Goal: Task Accomplishment & Management: Manage account settings

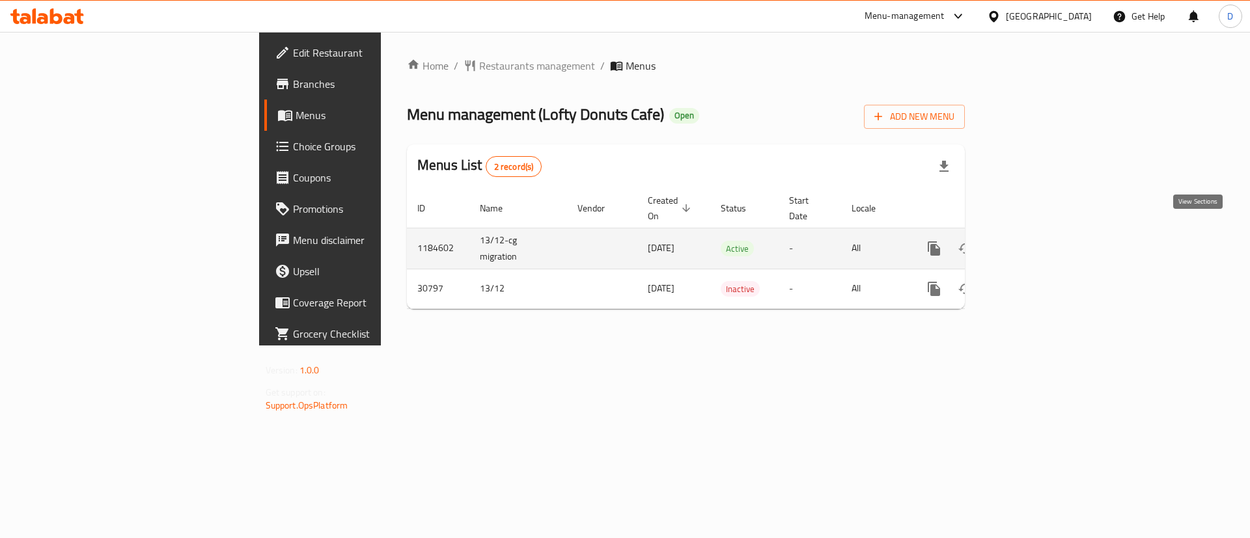
click at [1043, 233] on link "enhanced table" at bounding box center [1027, 248] width 31 height 31
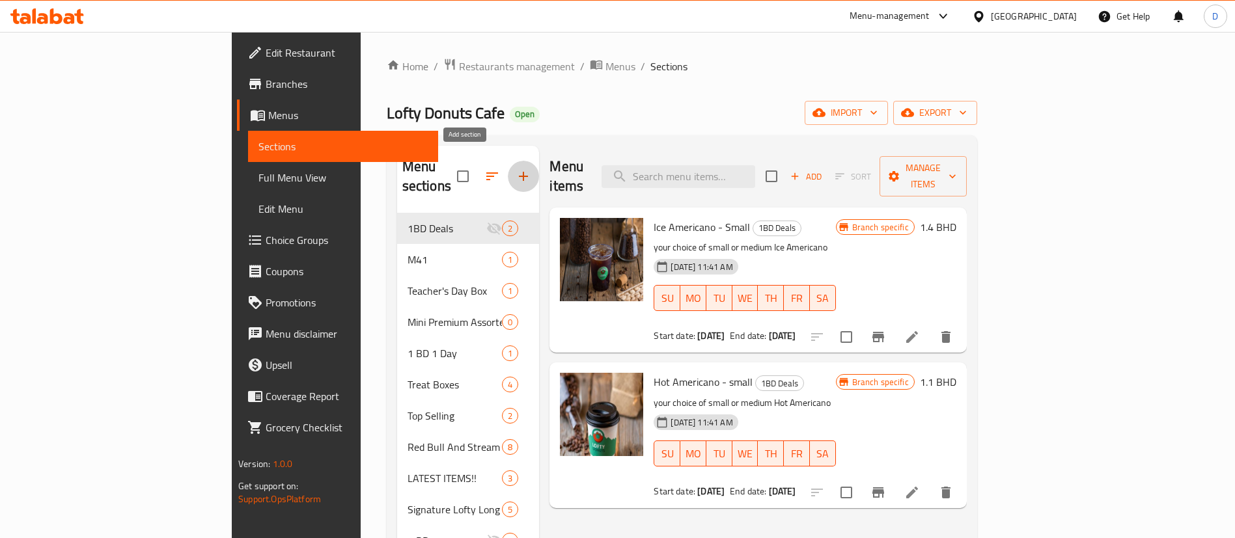
click at [516, 169] on icon "button" at bounding box center [524, 177] width 16 height 16
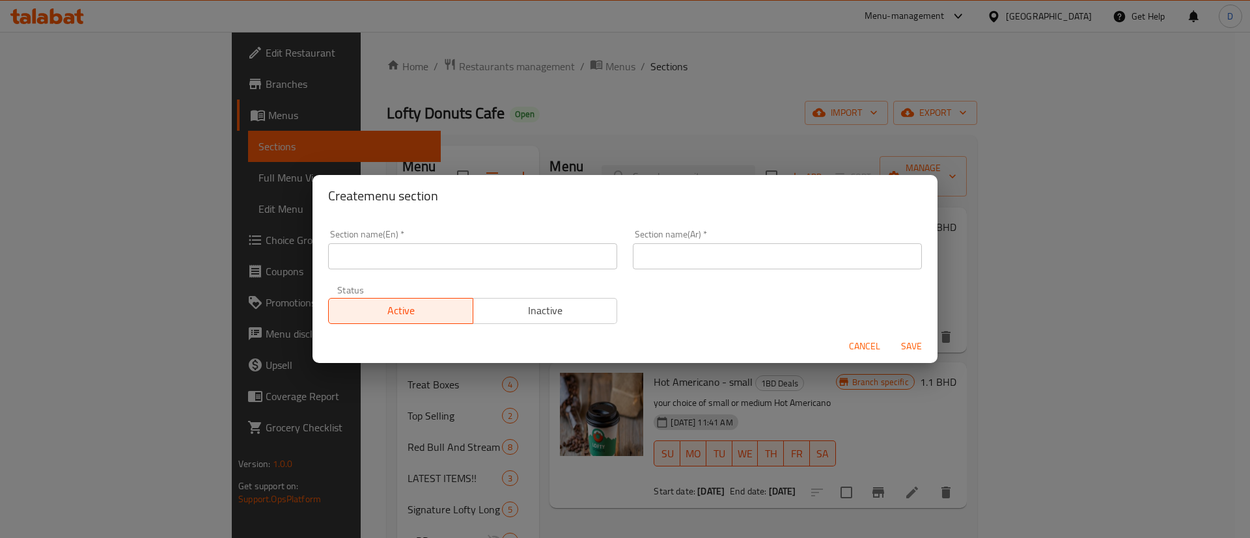
drag, startPoint x: 497, startPoint y: 252, endPoint x: 502, endPoint y: 257, distance: 7.4
click at [497, 252] on input "text" at bounding box center [472, 256] width 289 height 26
paste input "Mini Premium Assorted Donuts"
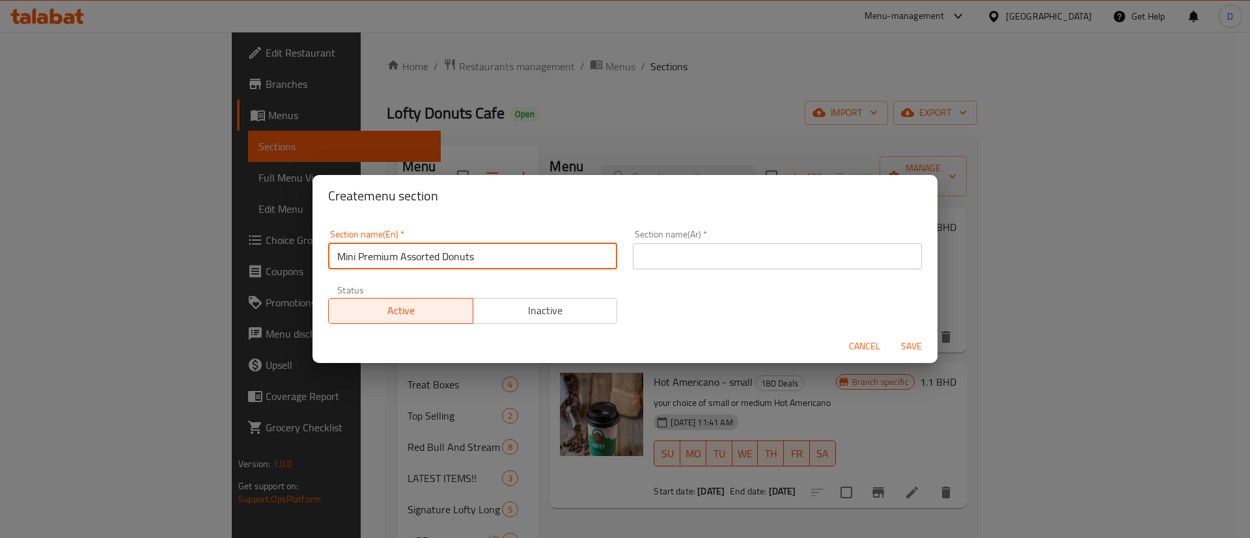
type input "Mini Premium Assorted Donuts"
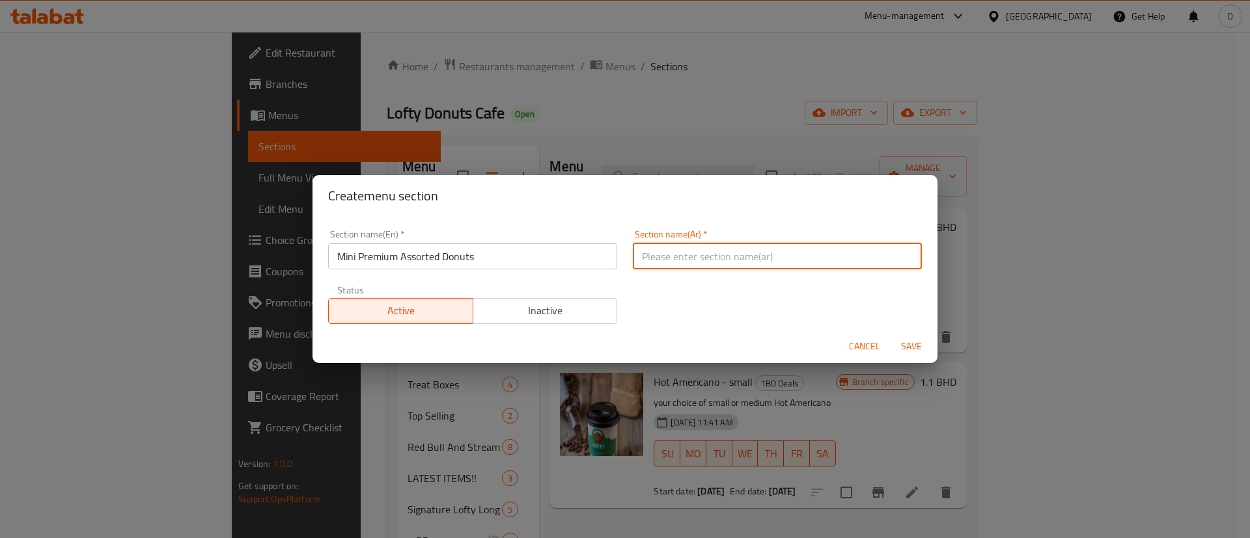
click at [697, 264] on input "text" at bounding box center [777, 256] width 289 height 26
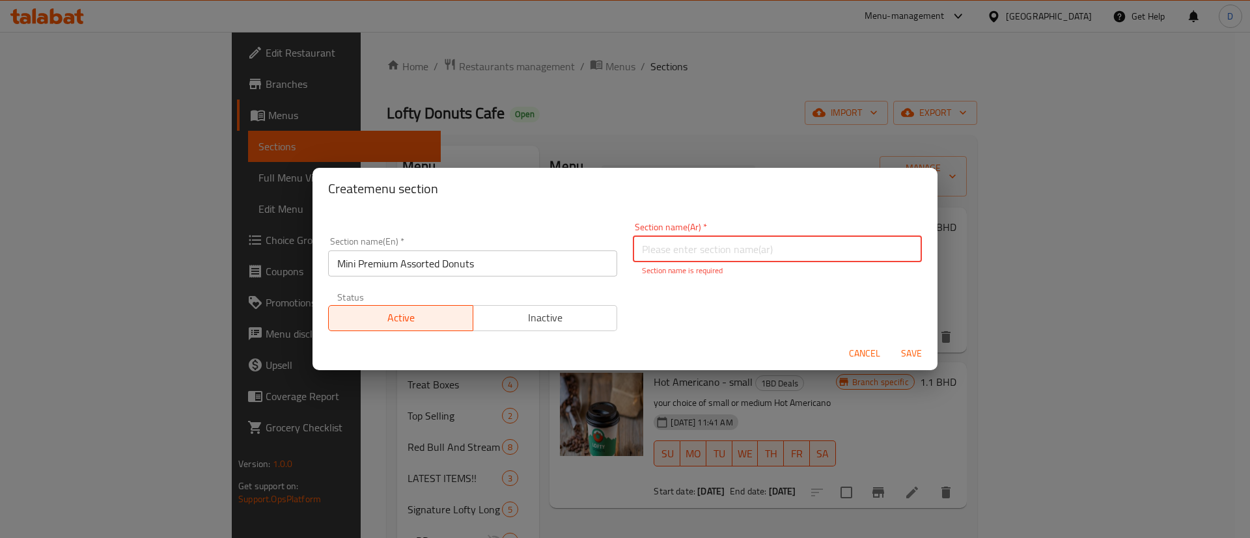
paste input "دونات صغيرة فاخرة متنوعة"
type input "دونات صغيرة فاخرة متنوعة"
click at [910, 350] on span "Save" at bounding box center [911, 354] width 31 height 16
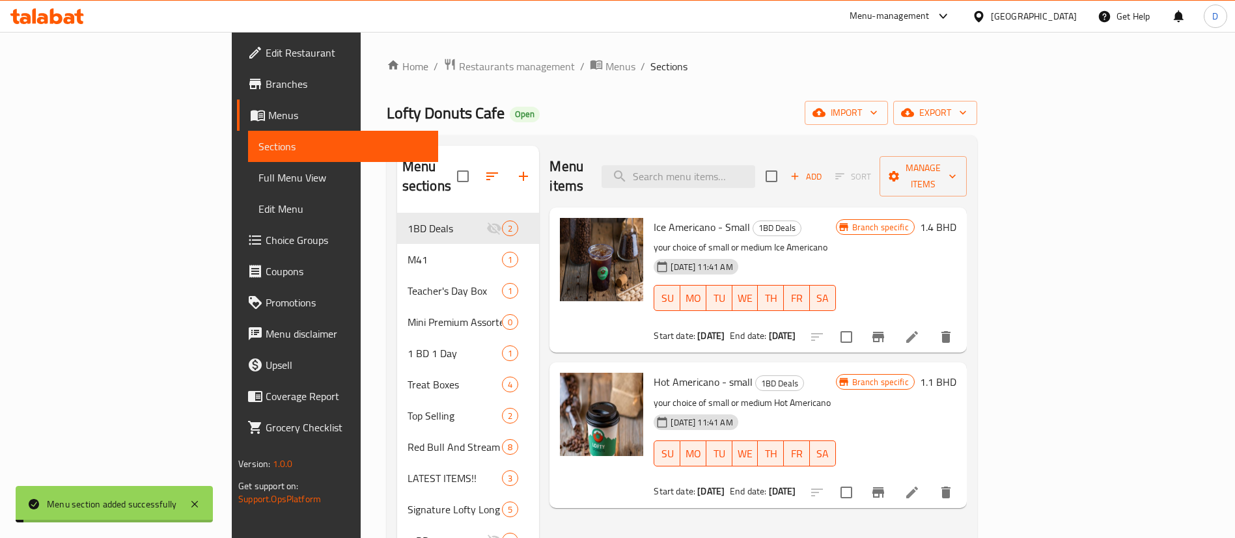
click at [588, 83] on div "Home / Restaurants management / Menus / Sections Lofty Donuts Cafe Open import …" at bounding box center [682, 518] width 590 height 920
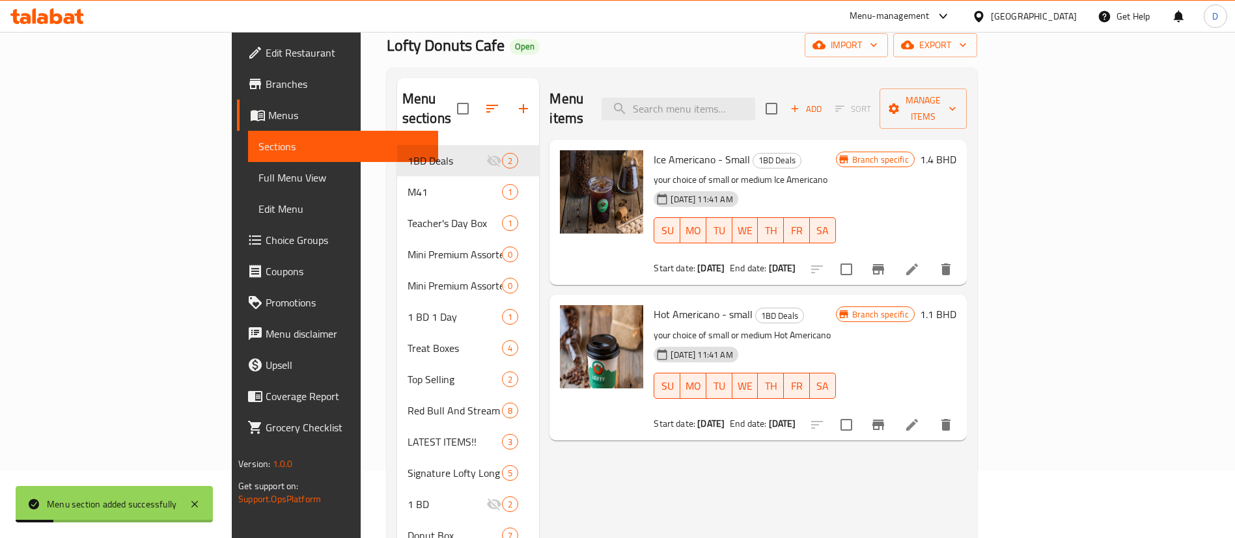
scroll to position [98, 0]
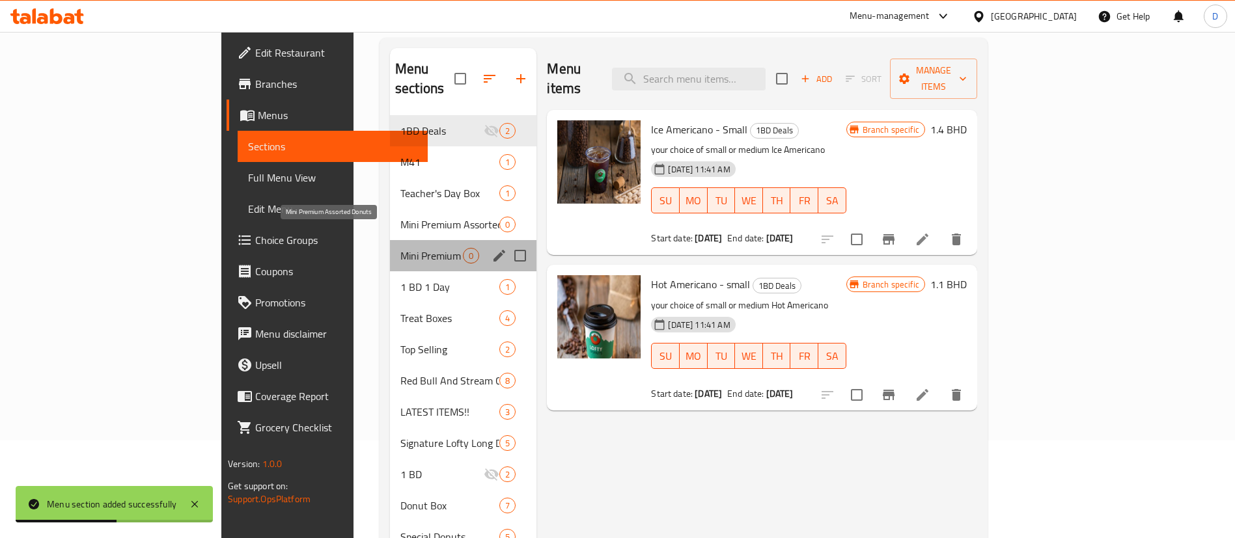
click at [400, 248] on span "Mini Premium Assorted Donuts" at bounding box center [431, 256] width 62 height 16
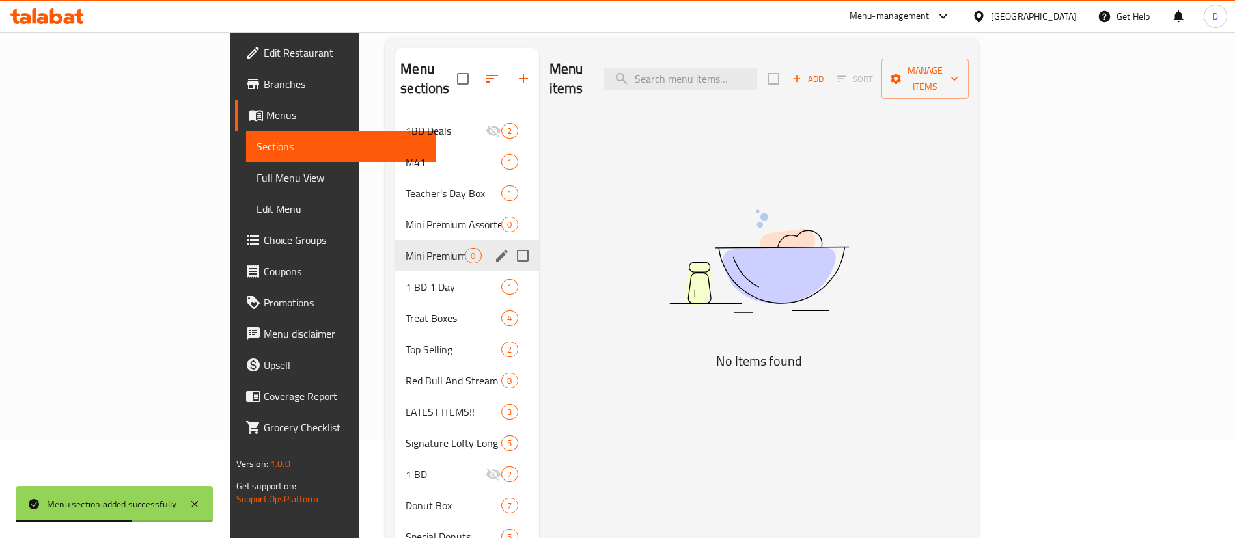
click at [395, 219] on div "Mini Premium Assorted Donuts 0" at bounding box center [466, 224] width 143 height 31
click at [395, 214] on div "Mini Premium Assorted Donuts 0" at bounding box center [466, 224] width 143 height 31
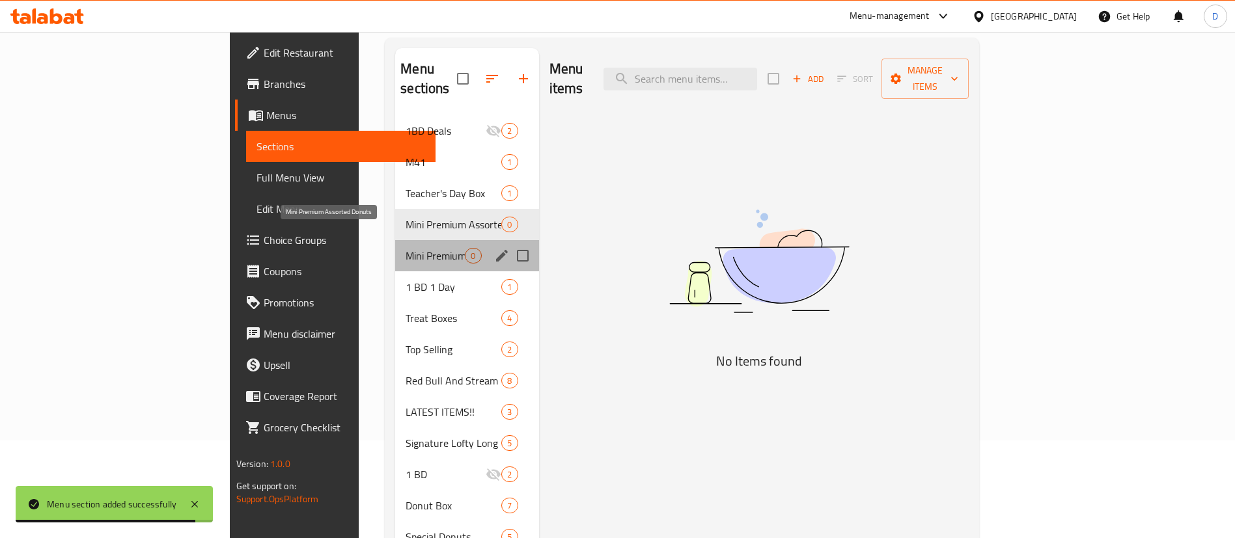
click at [406, 248] on span "Mini Premium Assorted Donuts" at bounding box center [435, 256] width 59 height 16
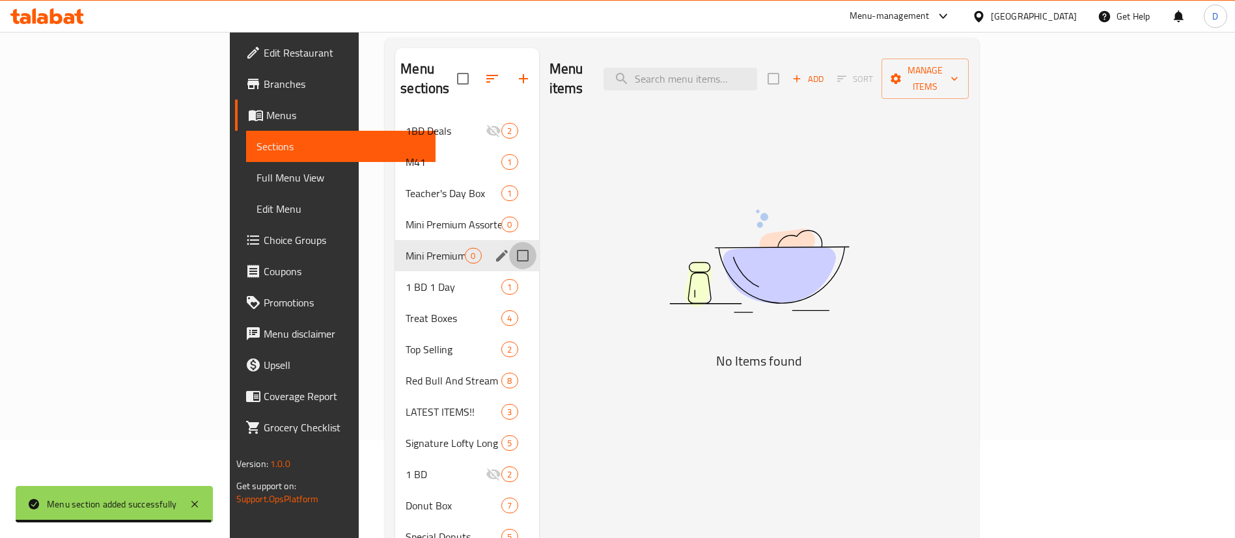
click at [509, 242] on input "Menu sections" at bounding box center [522, 255] width 27 height 27
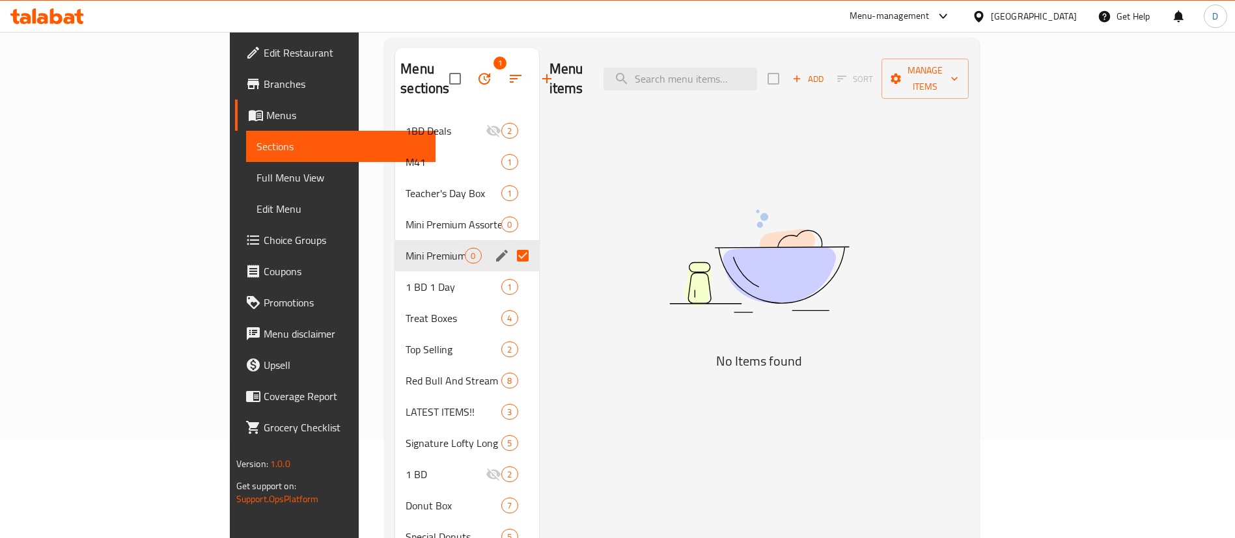
click at [509, 242] on input "Menu sections" at bounding box center [522, 255] width 27 height 27
checkbox input "false"
click at [494, 248] on icon "edit" at bounding box center [502, 256] width 16 height 16
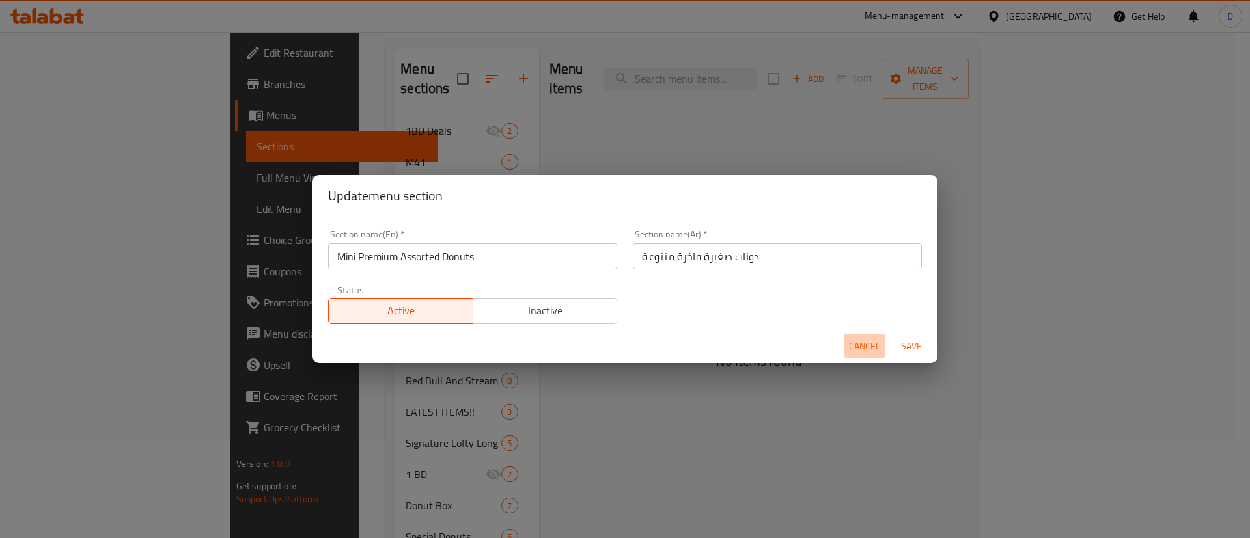
drag, startPoint x: 861, startPoint y: 348, endPoint x: 792, endPoint y: 324, distance: 73.7
click at [861, 348] on span "Cancel" at bounding box center [864, 346] width 31 height 16
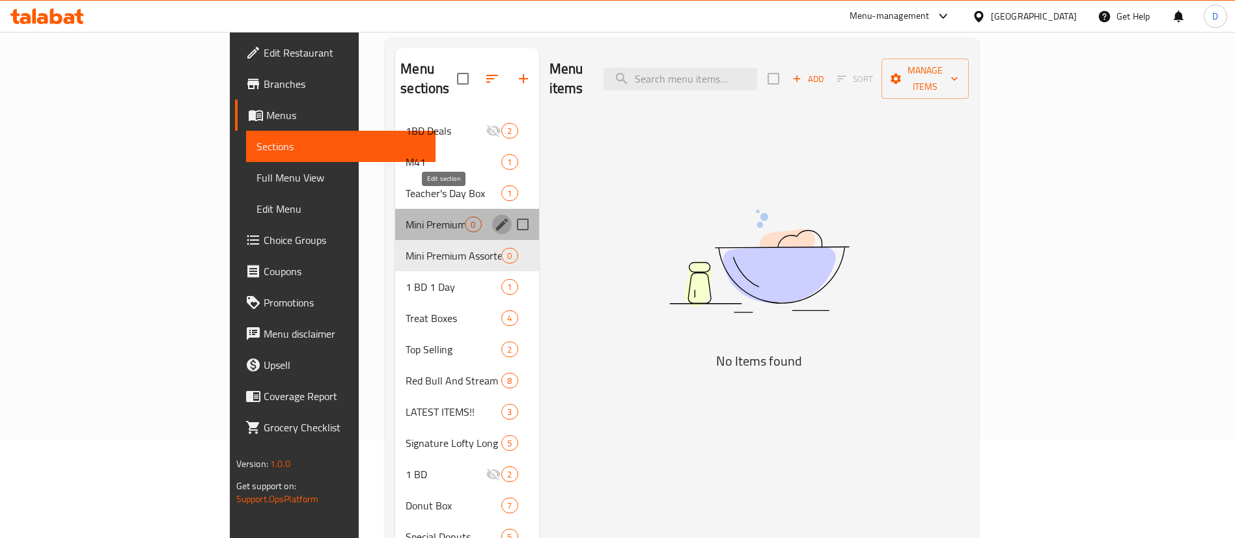
click at [494, 217] on icon "edit" at bounding box center [502, 225] width 16 height 16
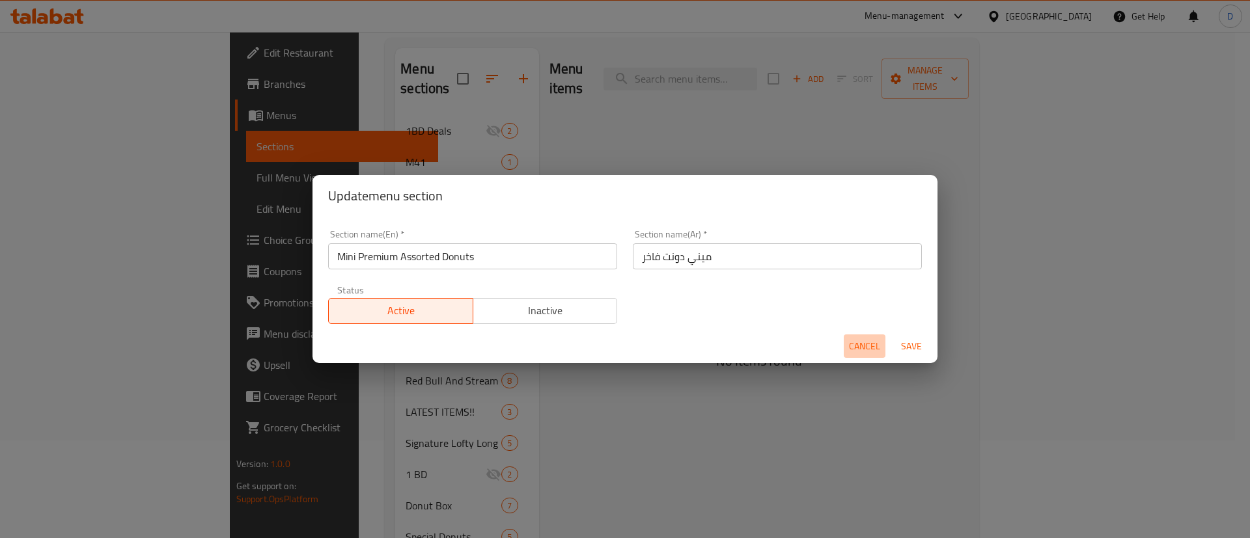
click at [863, 343] on span "Cancel" at bounding box center [864, 346] width 31 height 16
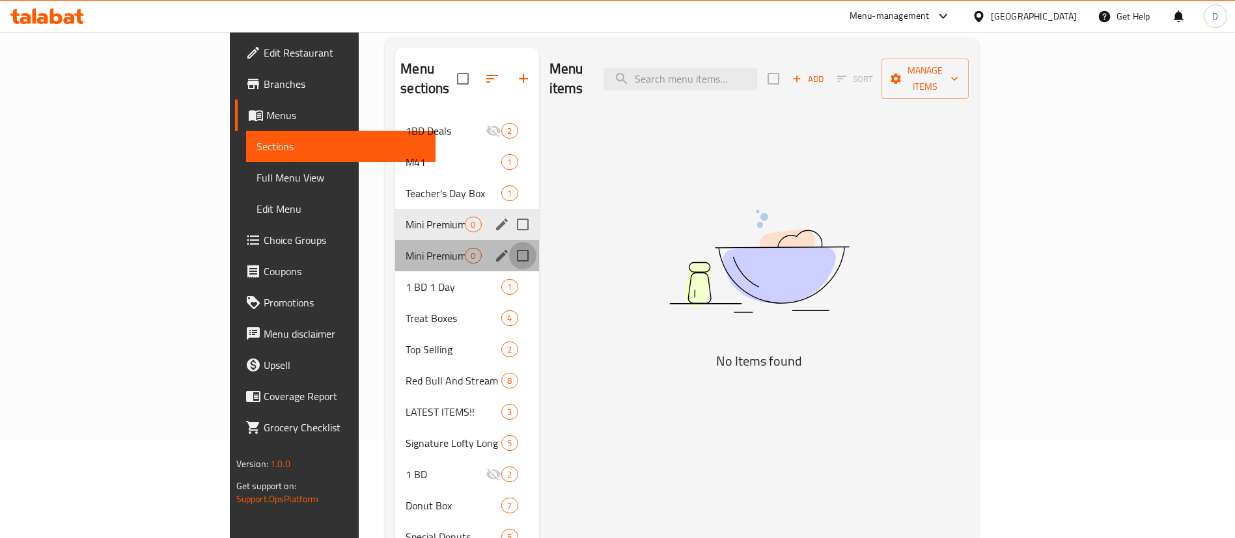
click at [509, 242] on input "Menu sections" at bounding box center [522, 255] width 27 height 27
checkbox input "true"
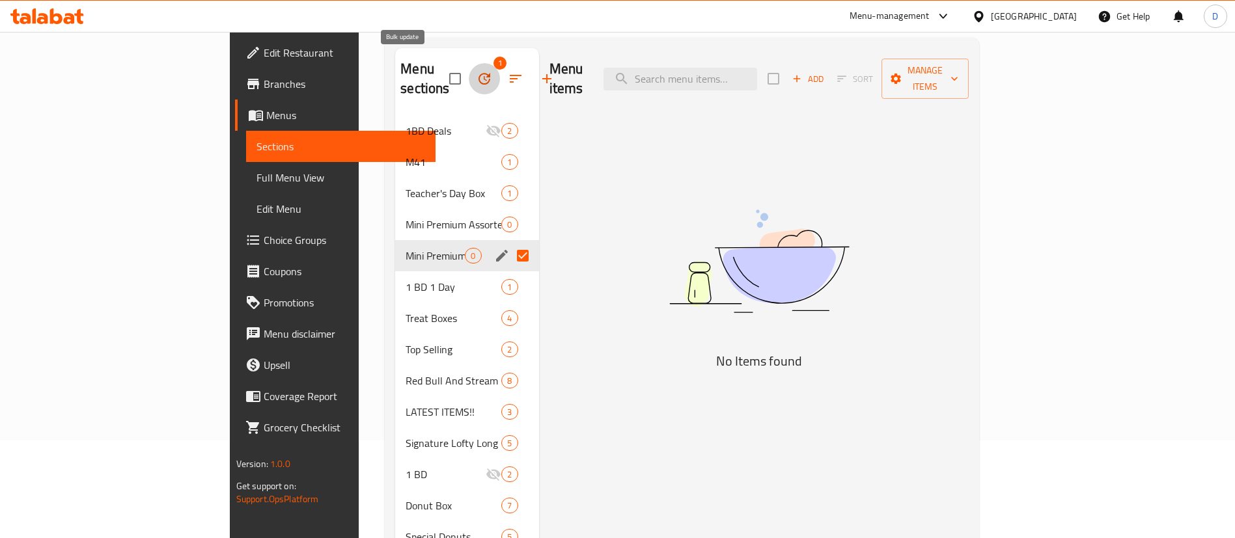
click at [476, 74] on icon "button" at bounding box center [484, 79] width 16 height 16
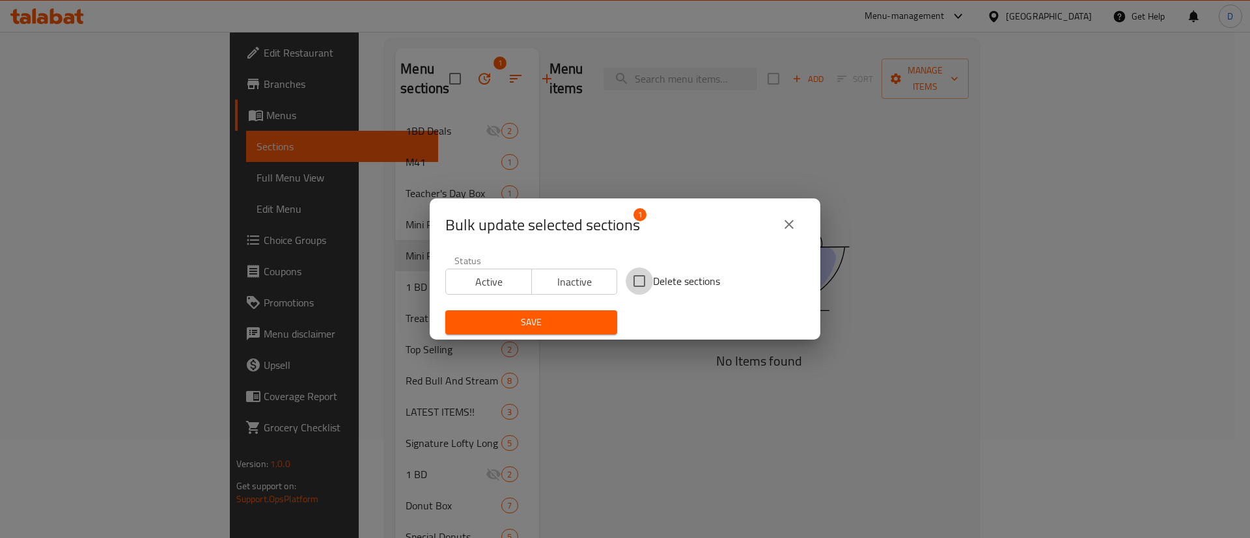
click at [629, 286] on input "Delete sections" at bounding box center [639, 281] width 27 height 27
checkbox input "true"
click at [570, 313] on button "Save" at bounding box center [531, 322] width 172 height 24
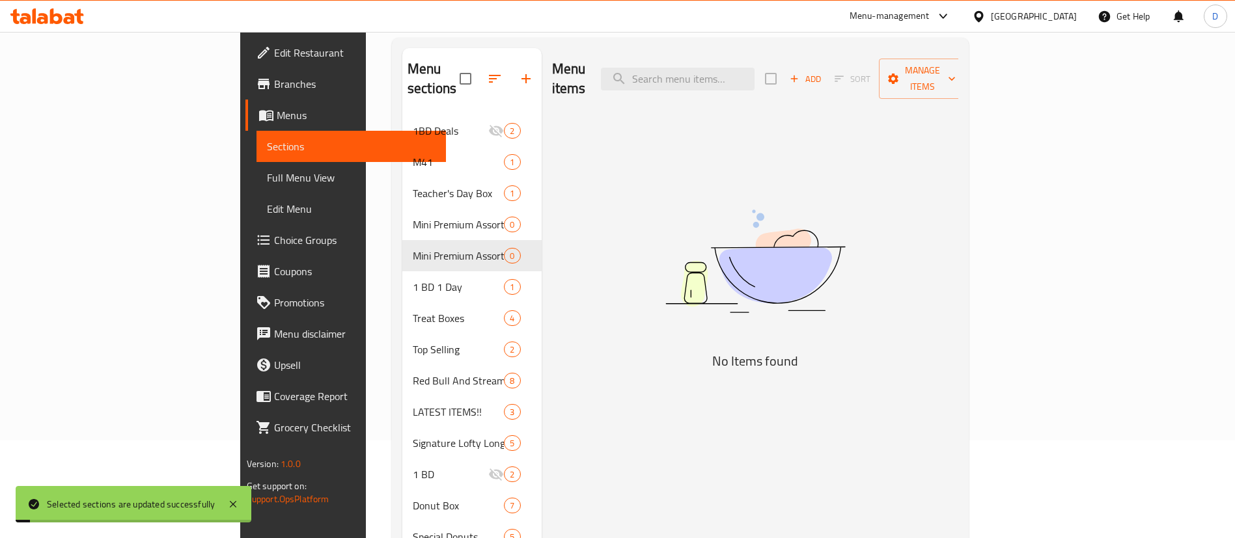
click at [564, 148] on div "Menu items Add Sort Manage items No Items found" at bounding box center [750, 474] width 417 height 853
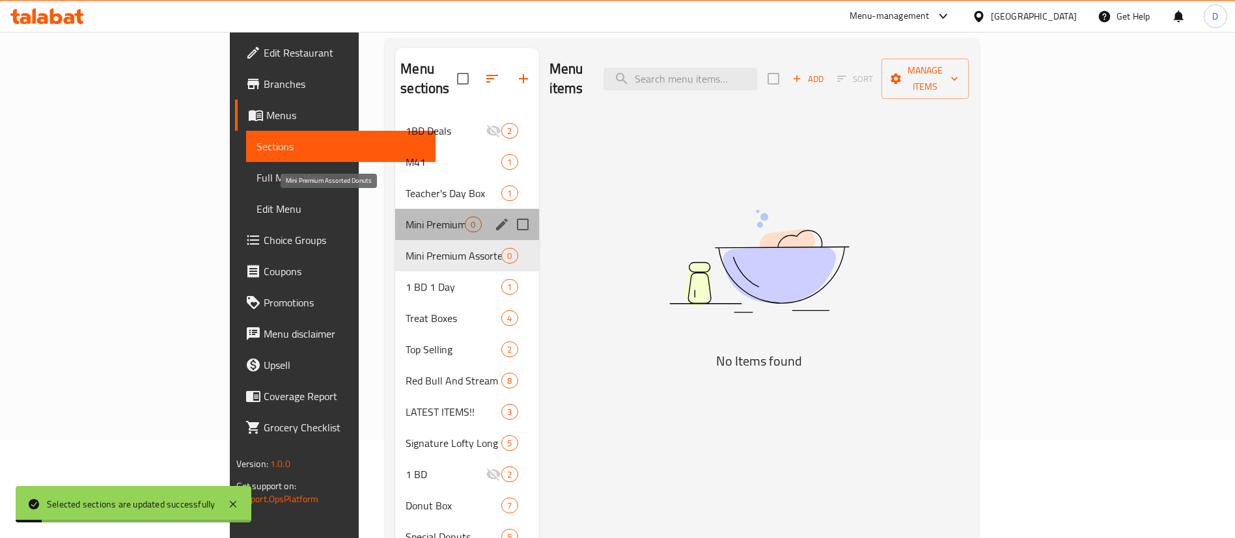
click at [406, 217] on span "Mini Premium Assorted Donuts" at bounding box center [435, 225] width 59 height 16
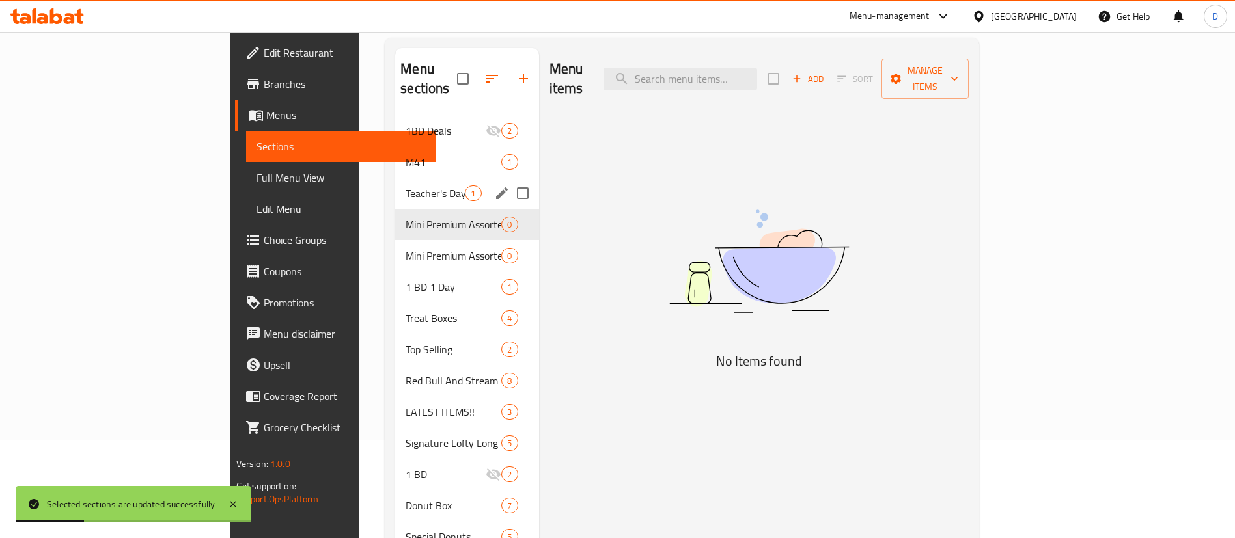
click at [395, 186] on div "Teacher's Day Box 1" at bounding box center [466, 193] width 143 height 31
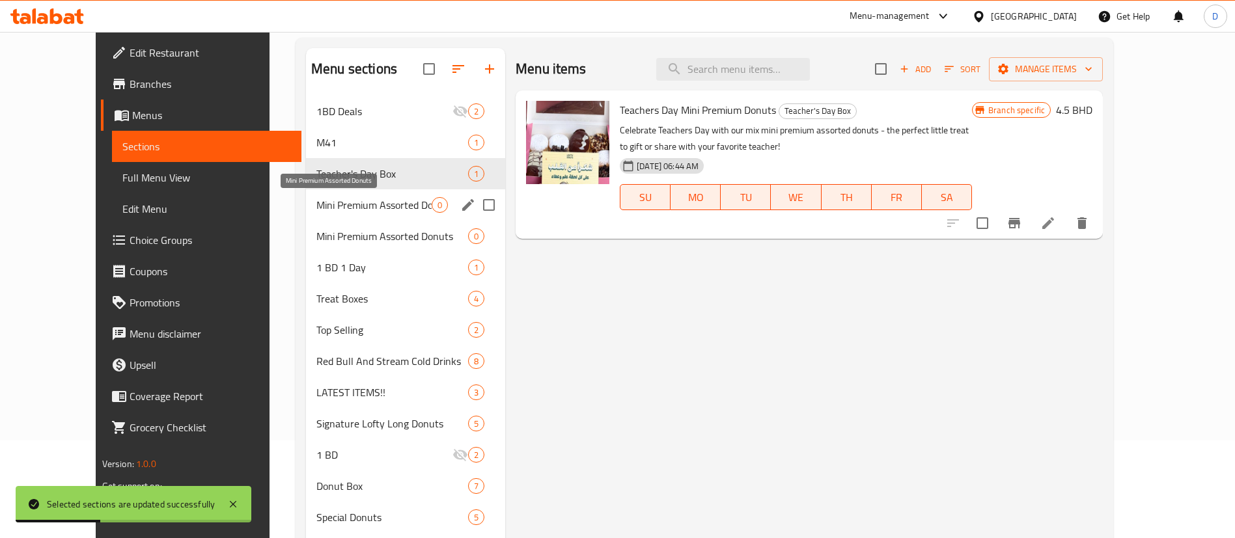
click at [335, 198] on span "Mini Premium Assorted Donuts" at bounding box center [373, 205] width 115 height 16
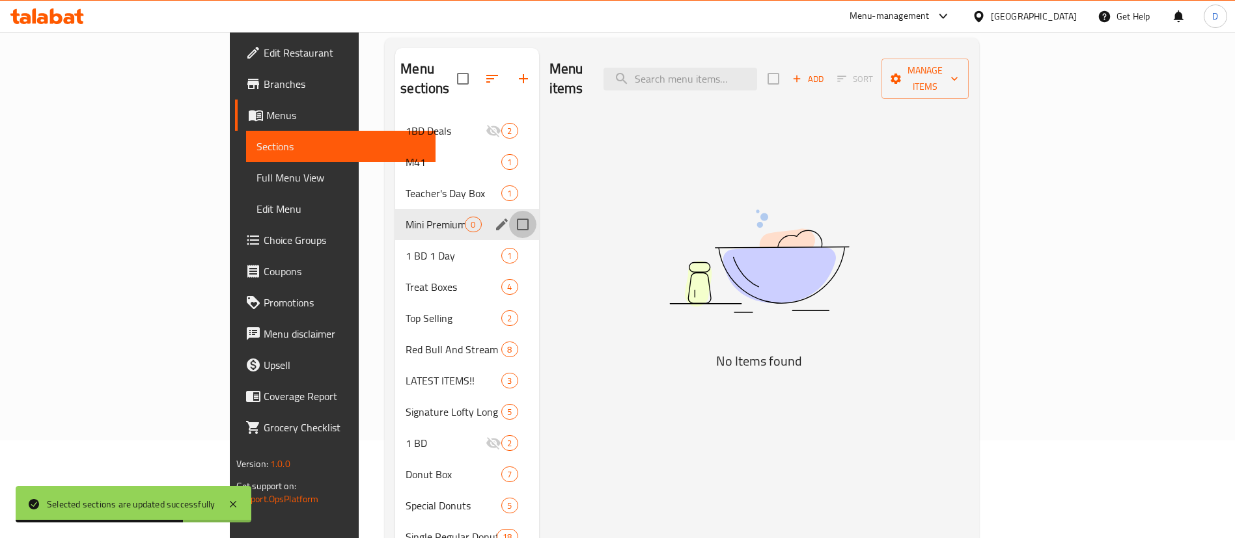
click at [509, 211] on input "Menu sections" at bounding box center [522, 224] width 27 height 27
checkbox input "true"
click at [478, 73] on icon "button" at bounding box center [484, 79] width 12 height 12
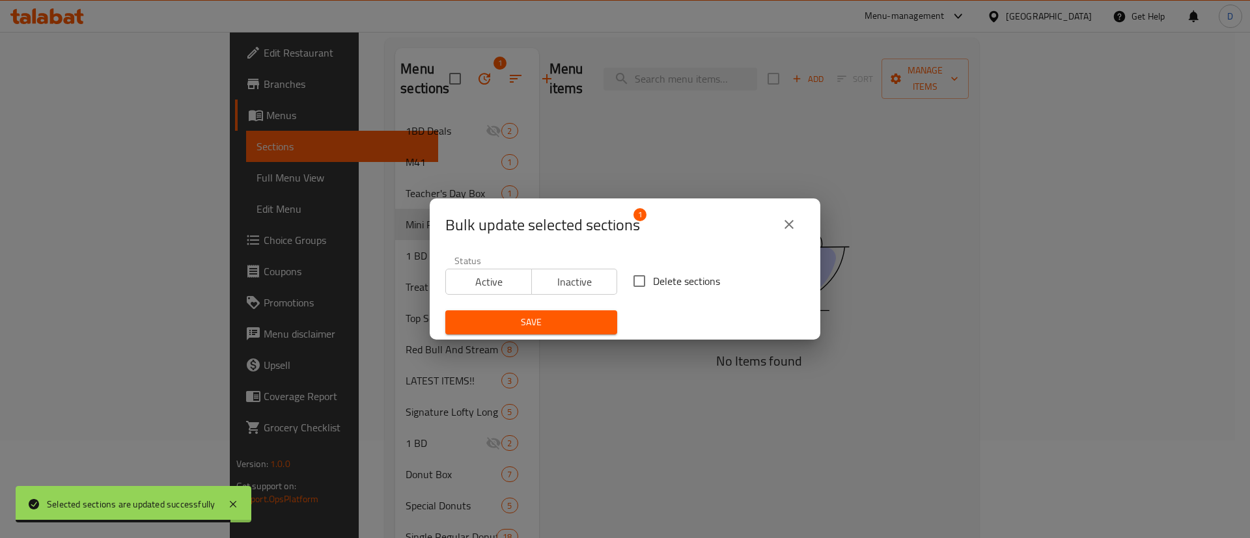
drag, startPoint x: 560, startPoint y: 282, endPoint x: 555, endPoint y: 309, distance: 28.0
click at [560, 285] on span "Inactive" at bounding box center [575, 282] width 76 height 19
click at [555, 311] on button "Save" at bounding box center [531, 322] width 172 height 24
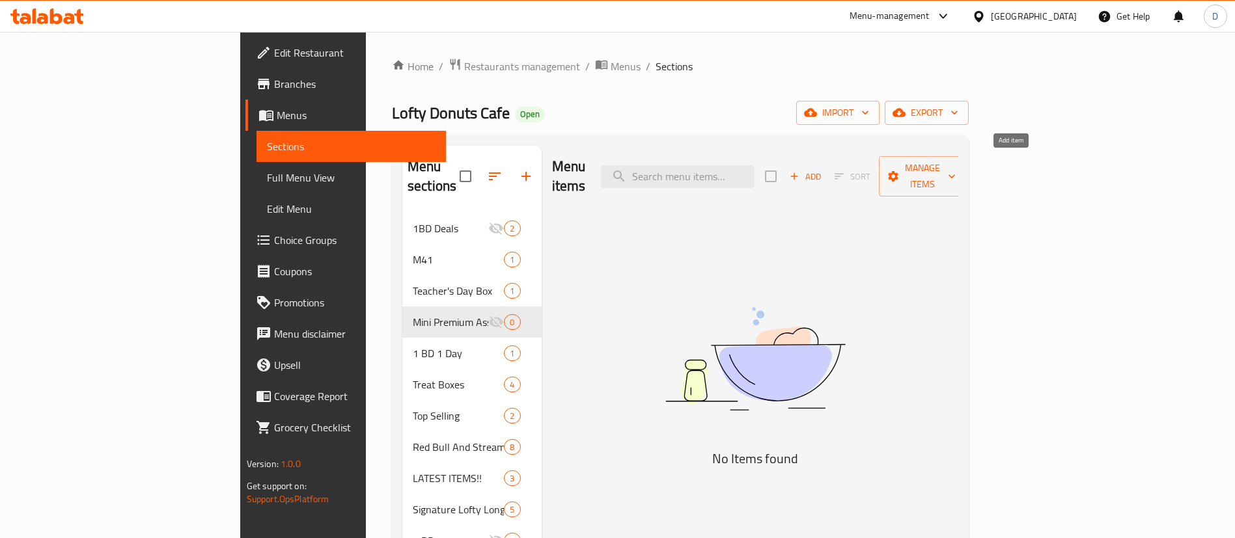
click at [823, 169] on span "Add" at bounding box center [805, 176] width 35 height 15
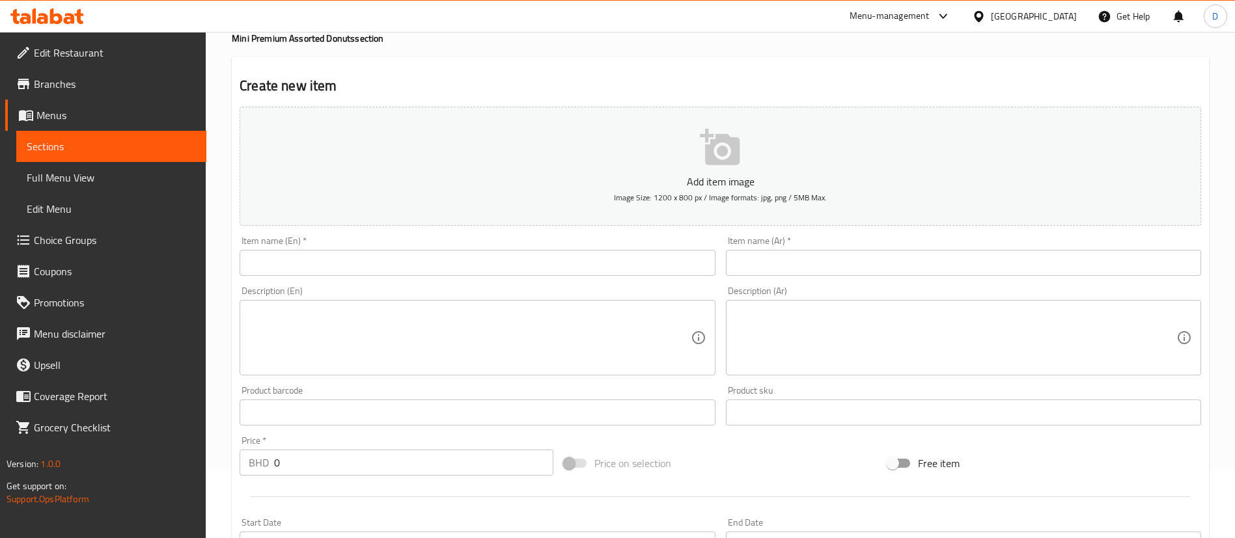
scroll to position [98, 0]
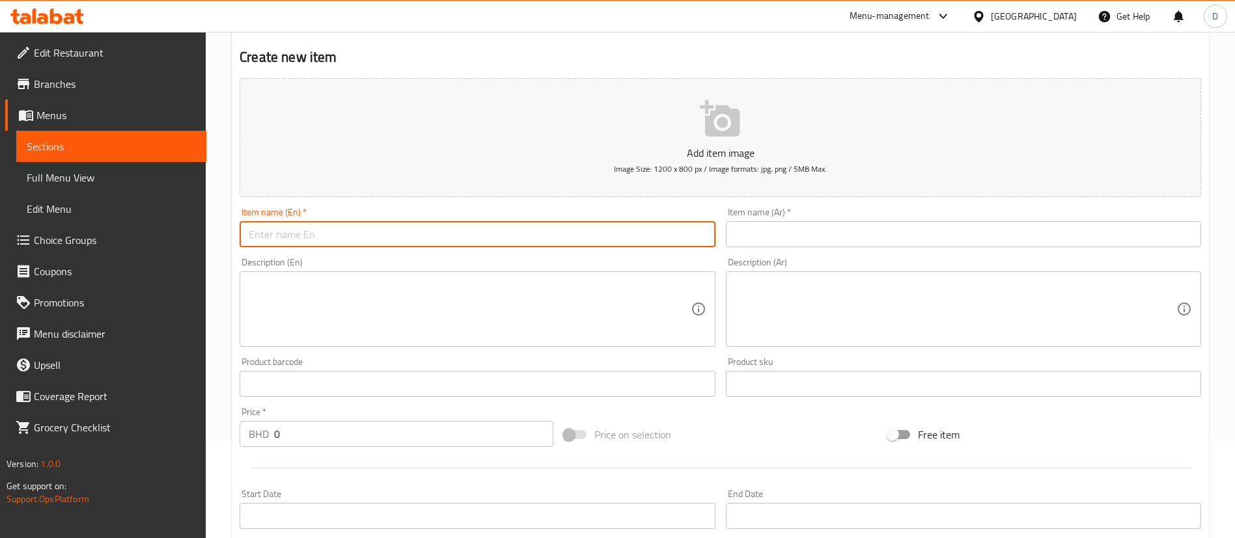
click at [508, 229] on input "text" at bounding box center [477, 234] width 475 height 26
paste input "12 Mini Premium Assorted Donuts"
type input "12 Mini Premium Assorted Donuts"
click at [760, 227] on input "text" at bounding box center [963, 234] width 475 height 26
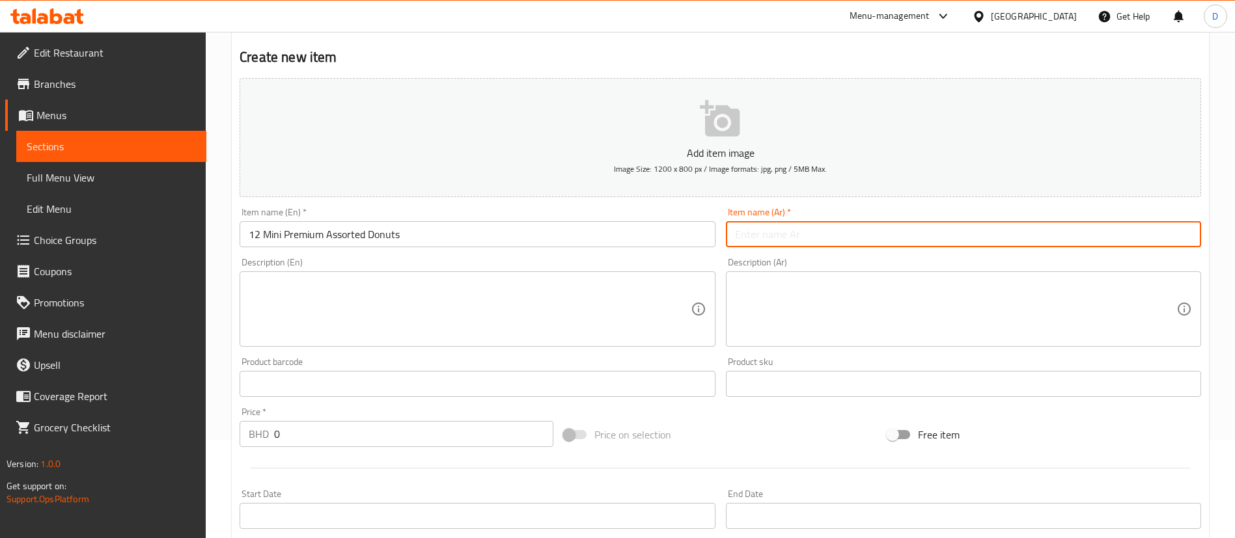
paste input "12 قطعة دونات صغيرة متنوعة فاخرة"
type input "12 قطعة دونات صغيرة متنوعة فاخرة"
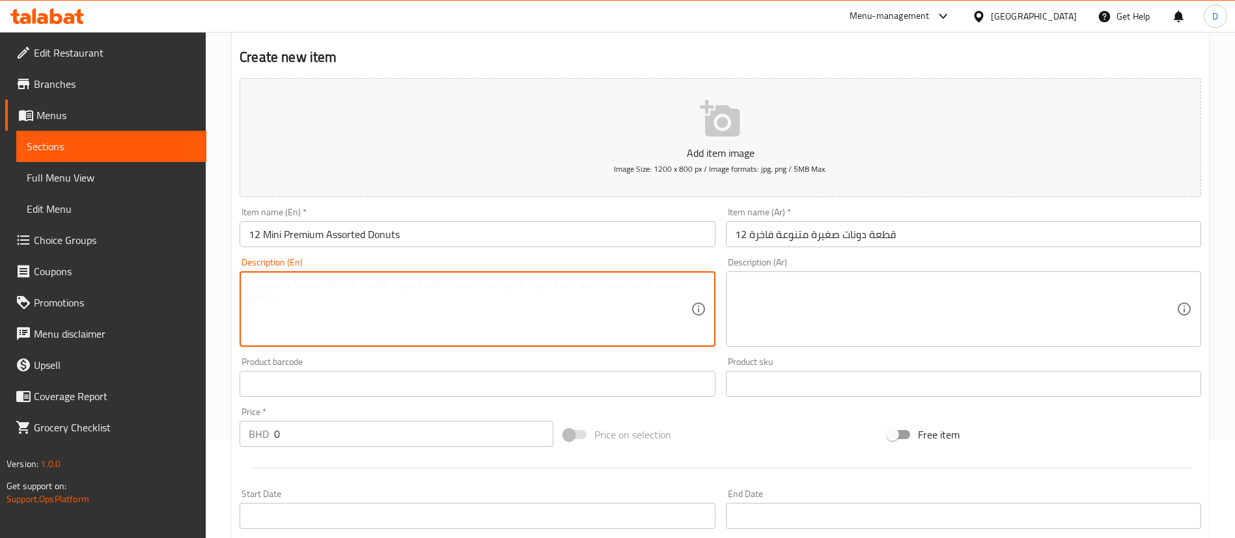
drag, startPoint x: 387, startPoint y: 303, endPoint x: 372, endPoint y: 299, distance: 15.6
click at [385, 304] on textarea at bounding box center [469, 310] width 441 height 62
paste textarea "12 delightful mini premium donuts box in assorted flavors including Tiramisu, K…"
type textarea "12 delightful mini premium donuts box in assorted flavors including Tiramisu, K…"
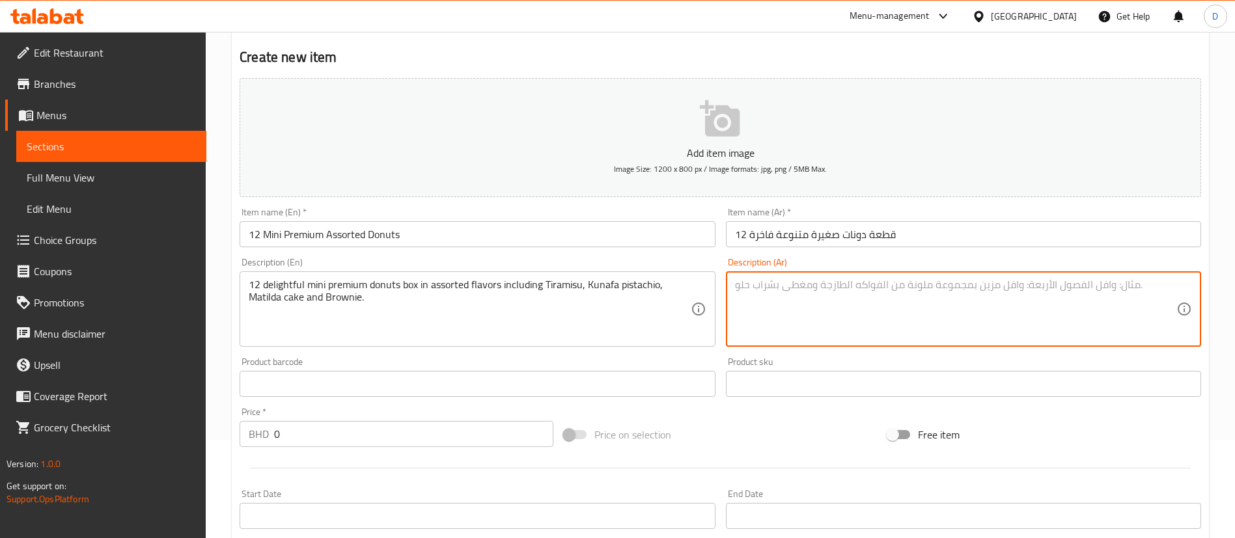
click at [821, 296] on textarea at bounding box center [955, 310] width 441 height 62
paste textarea "علبة تحتوي على 12 قطعة من الدونات الصغيرة الفاخرة بنكهات متنوعة تشمل التيراميسو…"
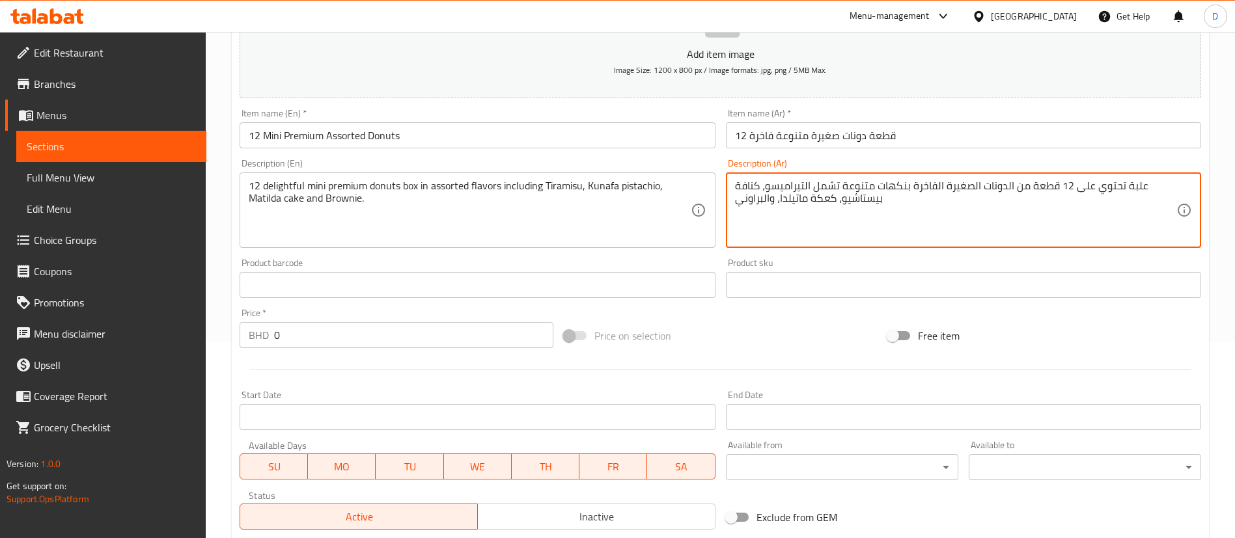
scroll to position [381, 0]
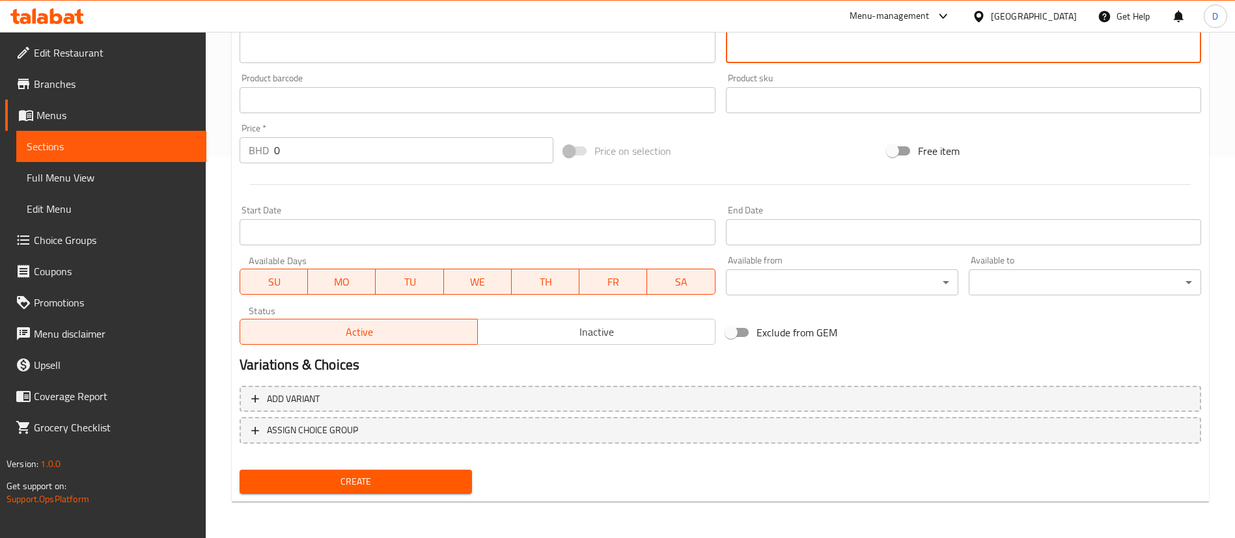
type textarea "علبة تحتوي على 12 قطعة من الدونات الصغيرة الفاخرة بنكهات متنوعة تشمل التيراميسو…"
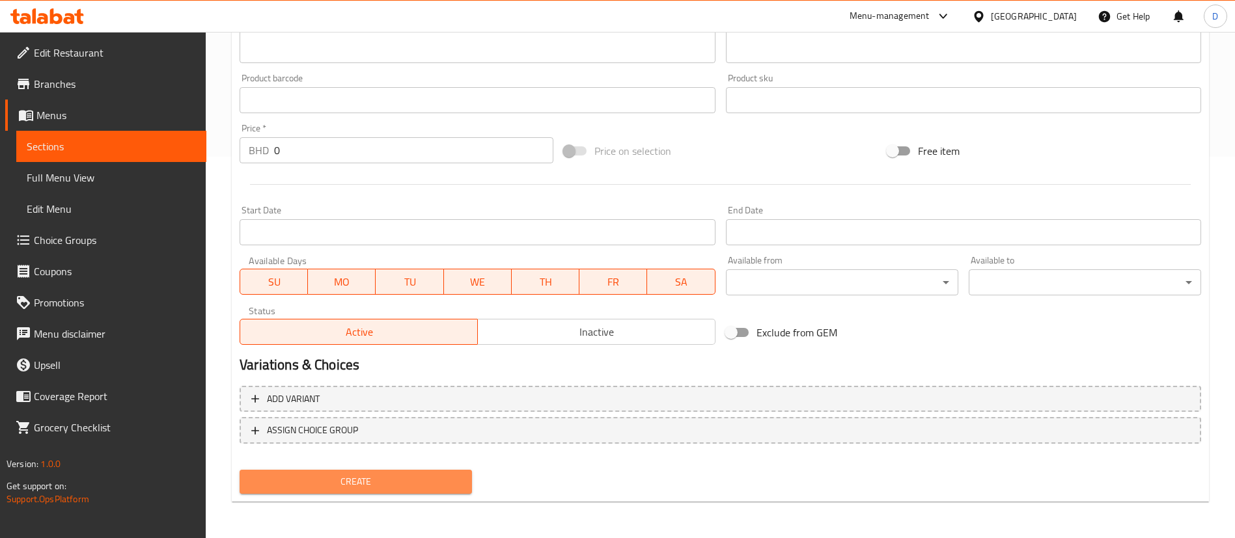
click at [409, 482] on span "Create" at bounding box center [356, 482] width 212 height 16
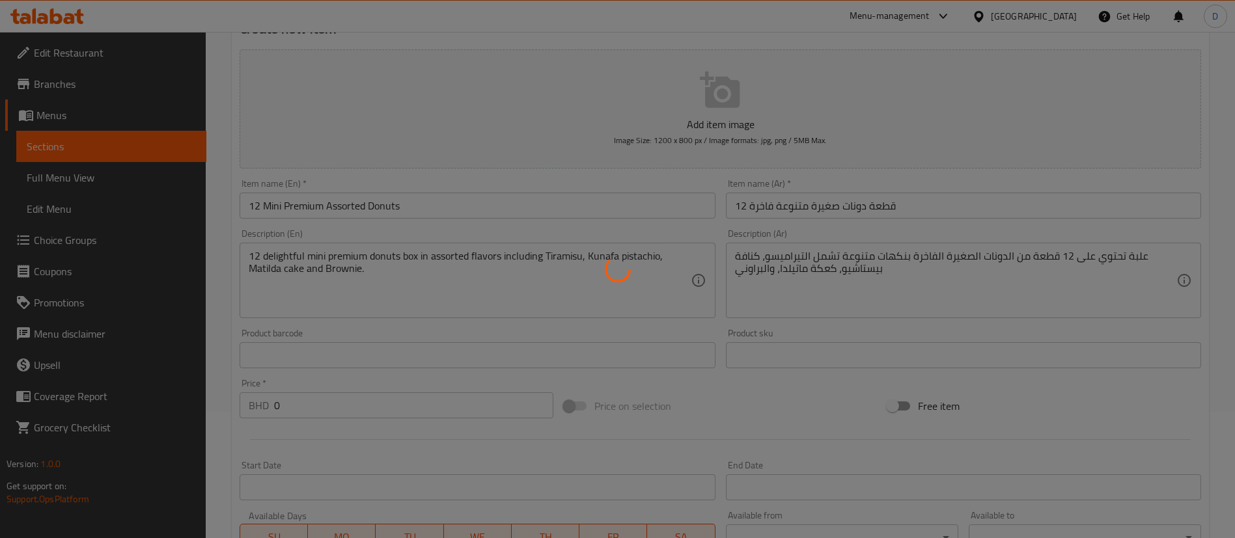
scroll to position [0, 0]
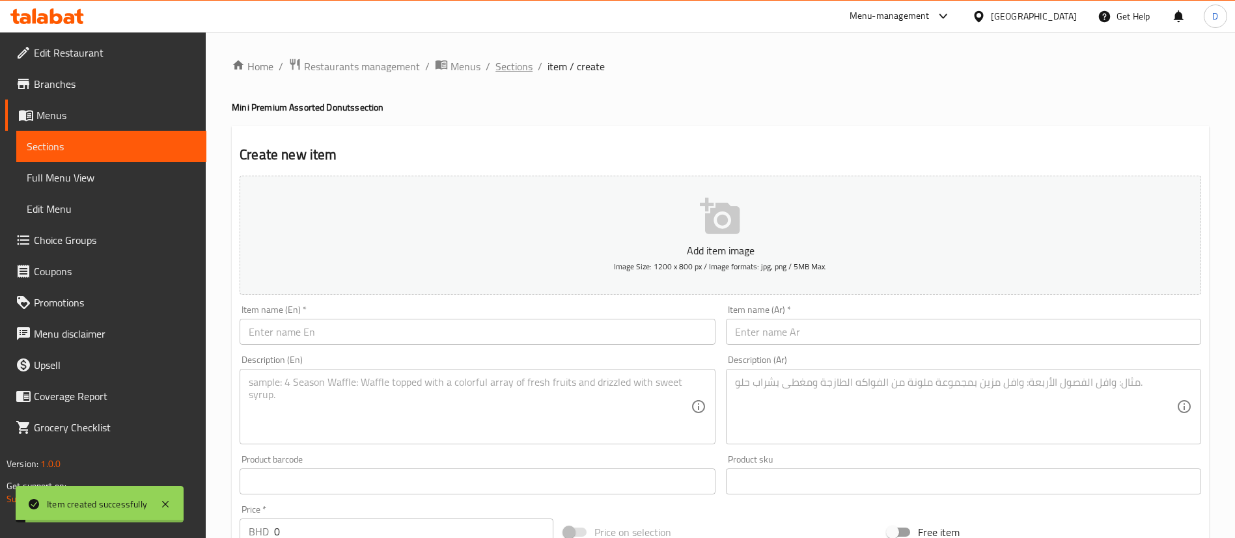
click at [509, 74] on span "Sections" at bounding box center [513, 67] width 37 height 16
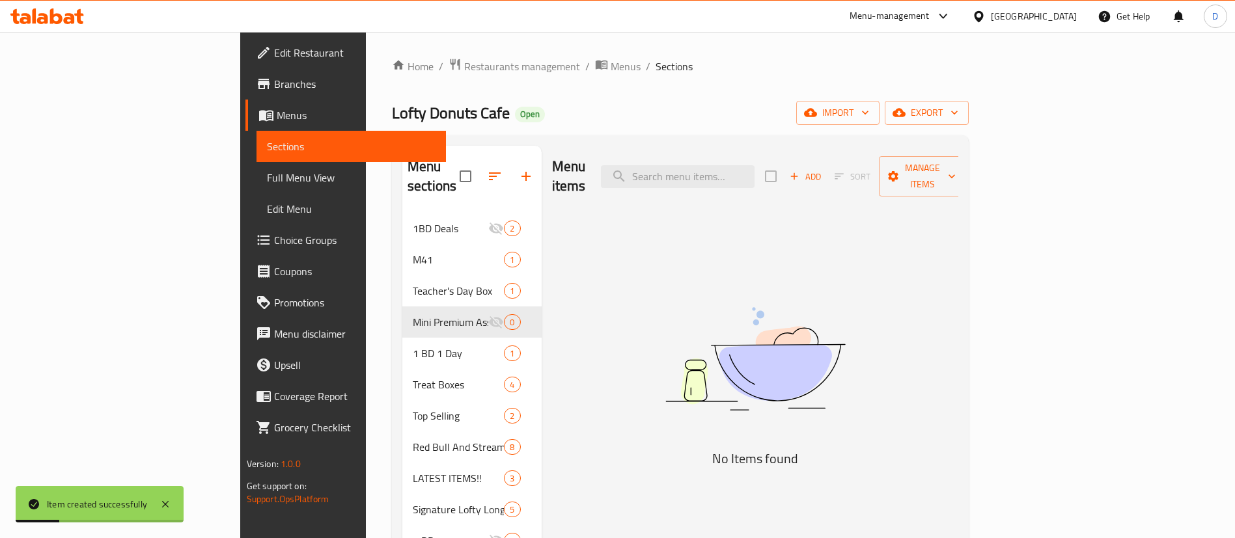
drag, startPoint x: 633, startPoint y: 93, endPoint x: 573, endPoint y: 119, distance: 65.3
click at [633, 92] on div "Home / Restaurants management / Menus / Sections Lofty Donuts Cafe Open import …" at bounding box center [680, 518] width 577 height 920
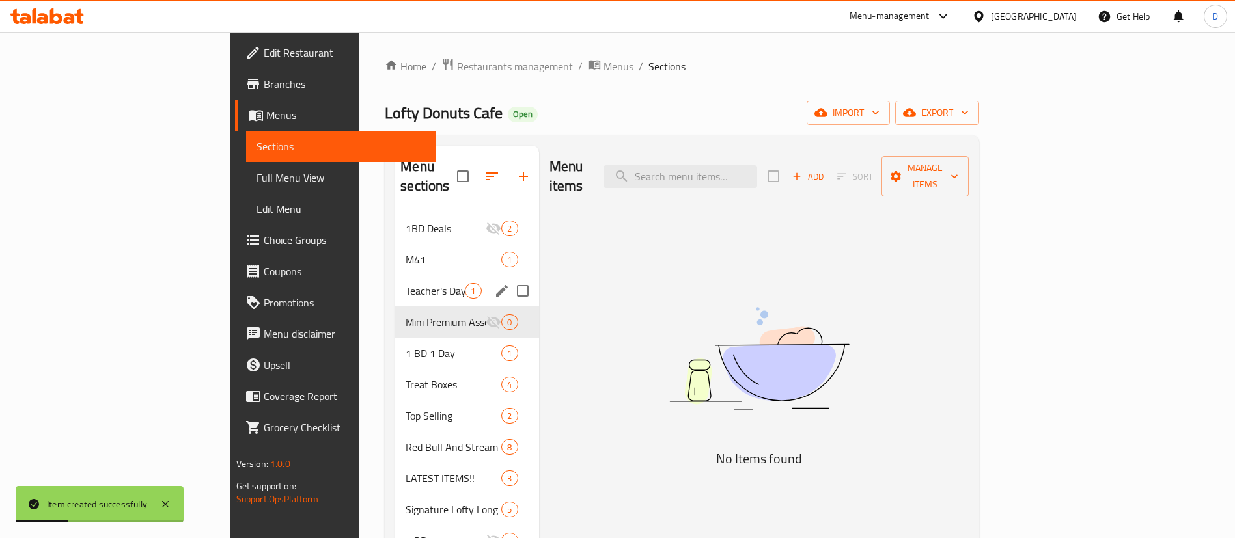
click at [395, 275] on div "Teacher's Day Box 1" at bounding box center [466, 290] width 143 height 31
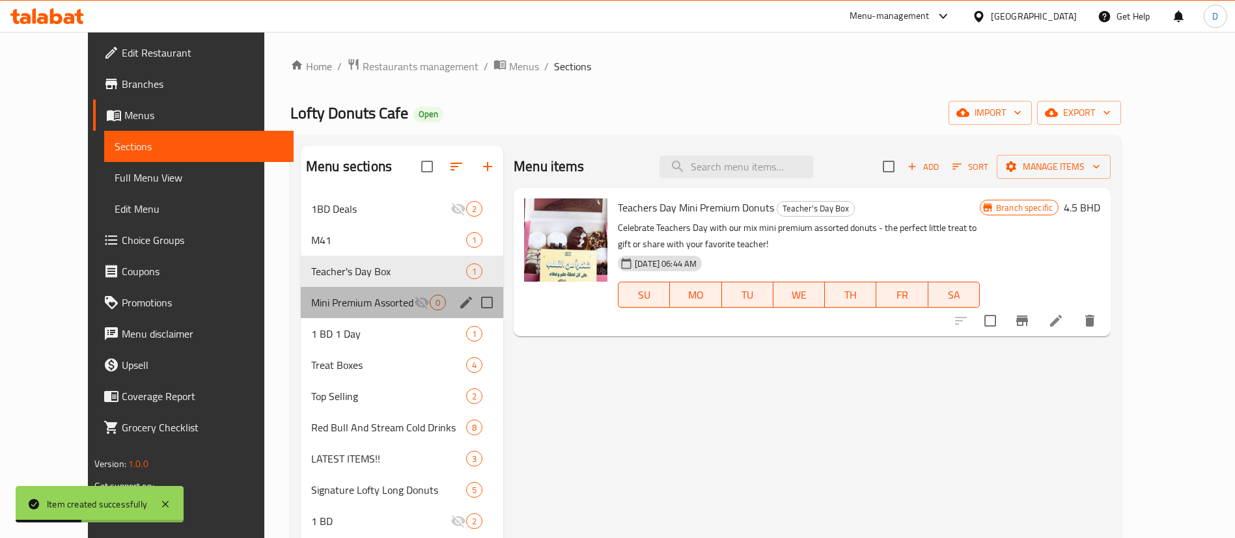
click at [340, 289] on div "Mini Premium Assorted Donuts 0" at bounding box center [402, 302] width 202 height 31
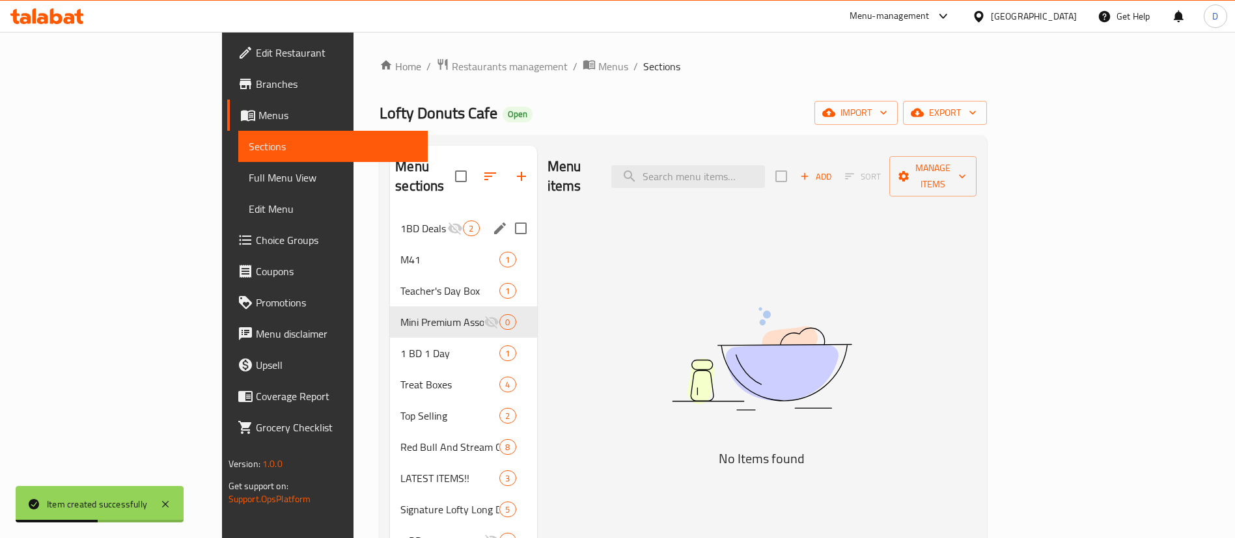
click at [400, 221] on span "1BD Deals" at bounding box center [423, 229] width 47 height 16
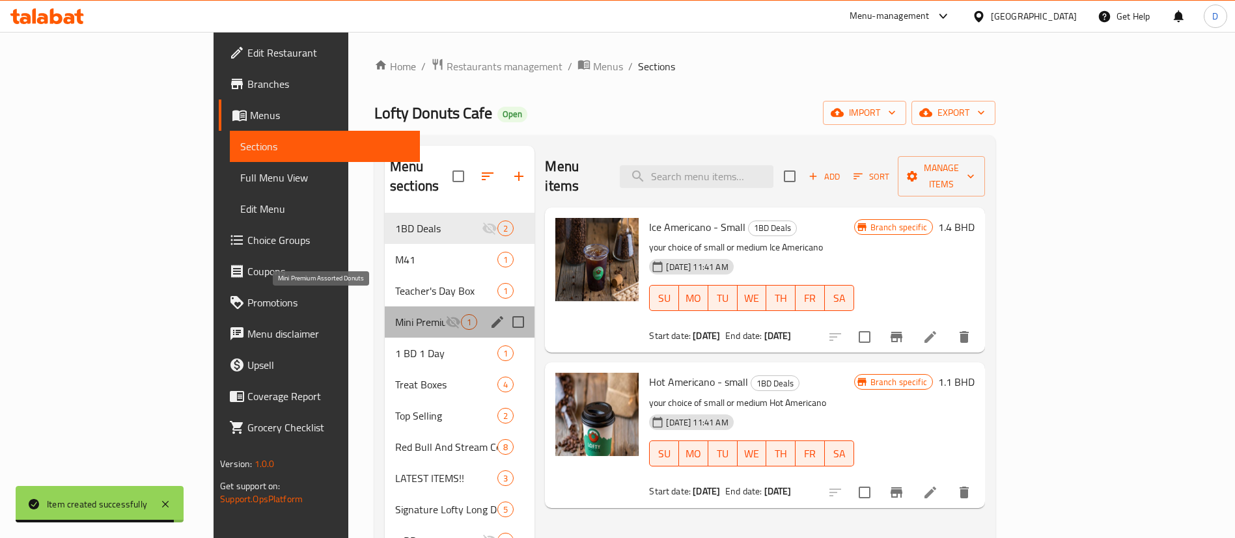
click at [395, 314] on span "Mini Premium Assorted Donuts" at bounding box center [420, 322] width 50 height 16
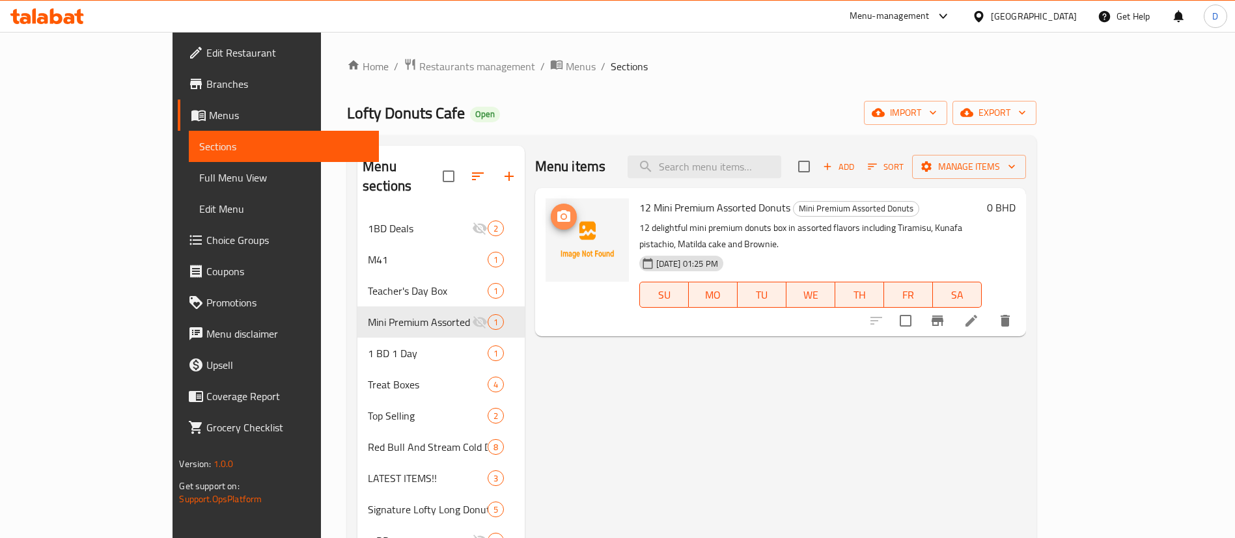
click at [556, 224] on icon "upload picture" at bounding box center [564, 217] width 16 height 16
click at [1015, 208] on div "0 BHD" at bounding box center [999, 208] width 34 height 18
click at [1015, 199] on h6 "0 BHD" at bounding box center [1001, 208] width 29 height 18
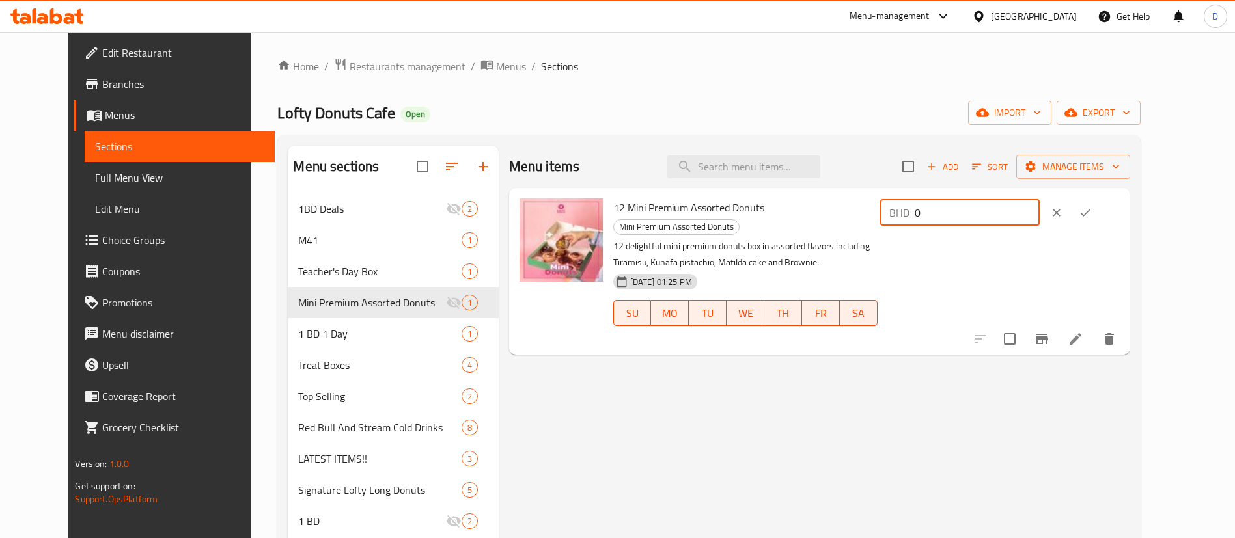
drag, startPoint x: 1046, startPoint y: 224, endPoint x: 878, endPoint y: 240, distance: 168.7
click at [878, 240] on div "12 Mini Premium Assorted Donuts Mini Premium Assorted Donuts 12 delightful mini…" at bounding box center [866, 271] width 517 height 156
type input "4.5"
click at [1092, 212] on icon "ok" at bounding box center [1085, 212] width 13 height 13
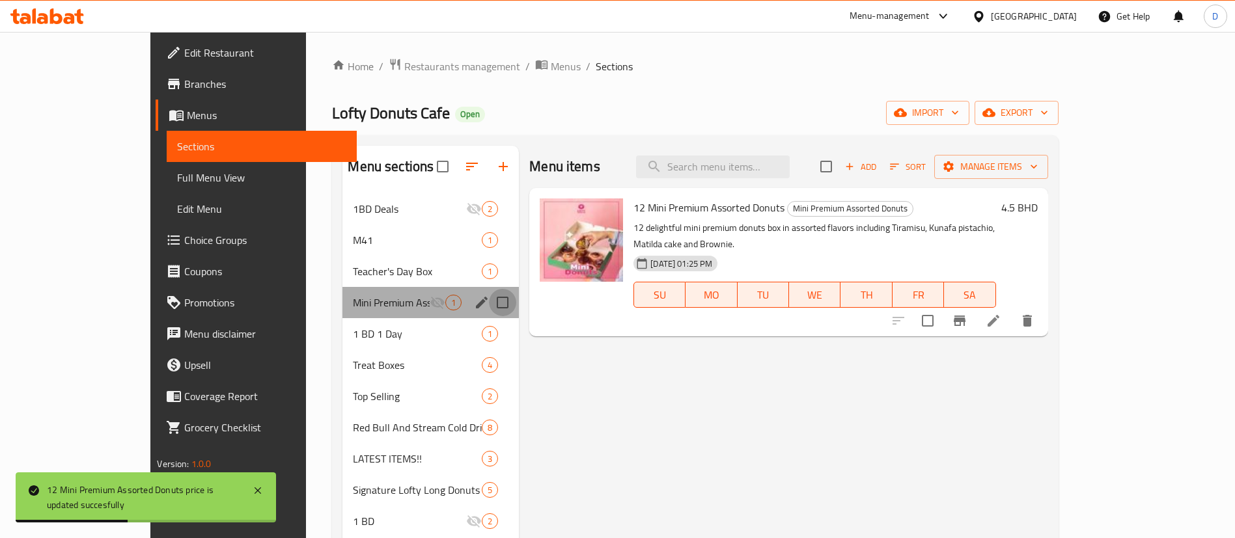
click at [489, 305] on input "Menu sections" at bounding box center [502, 302] width 27 height 27
checkbox input "true"
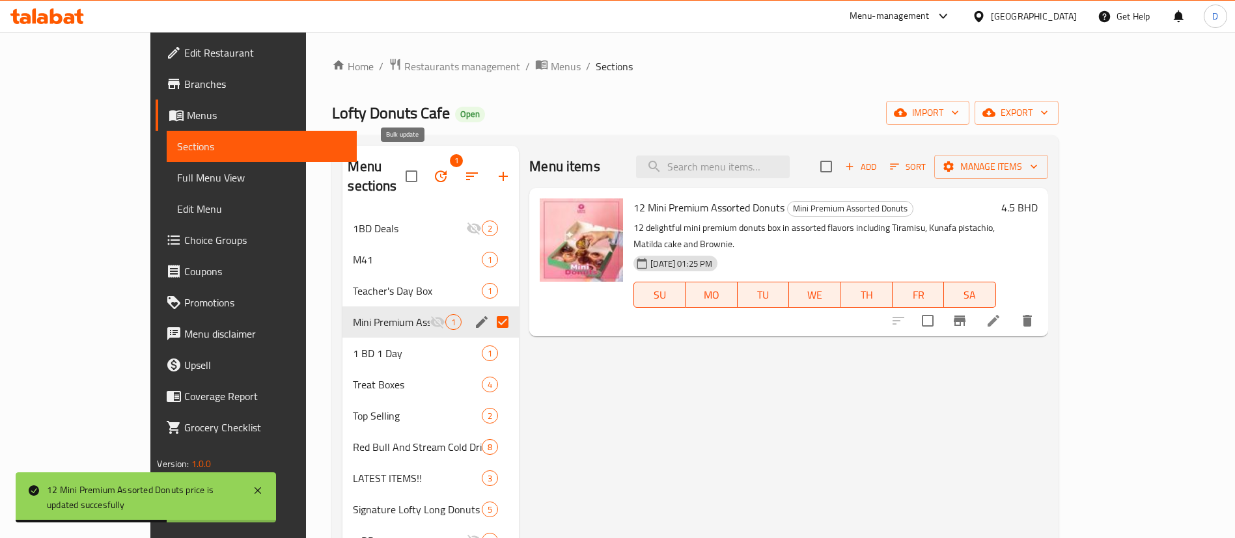
click at [433, 169] on icon "button" at bounding box center [441, 177] width 16 height 16
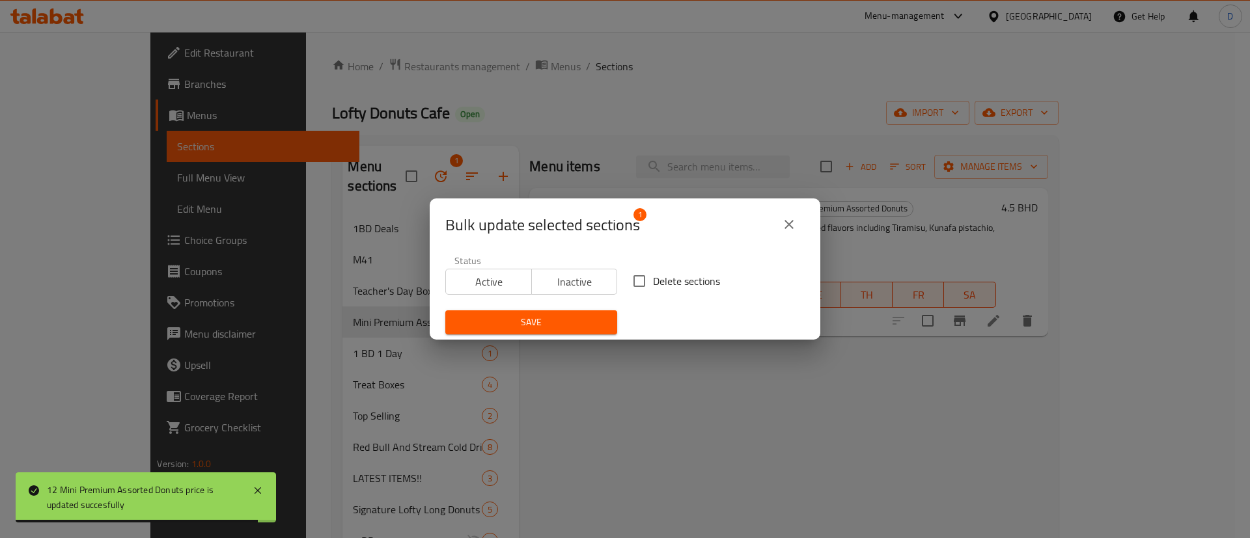
click at [483, 284] on span "Active" at bounding box center [489, 282] width 76 height 19
click at [507, 320] on span "Save" at bounding box center [531, 322] width 151 height 16
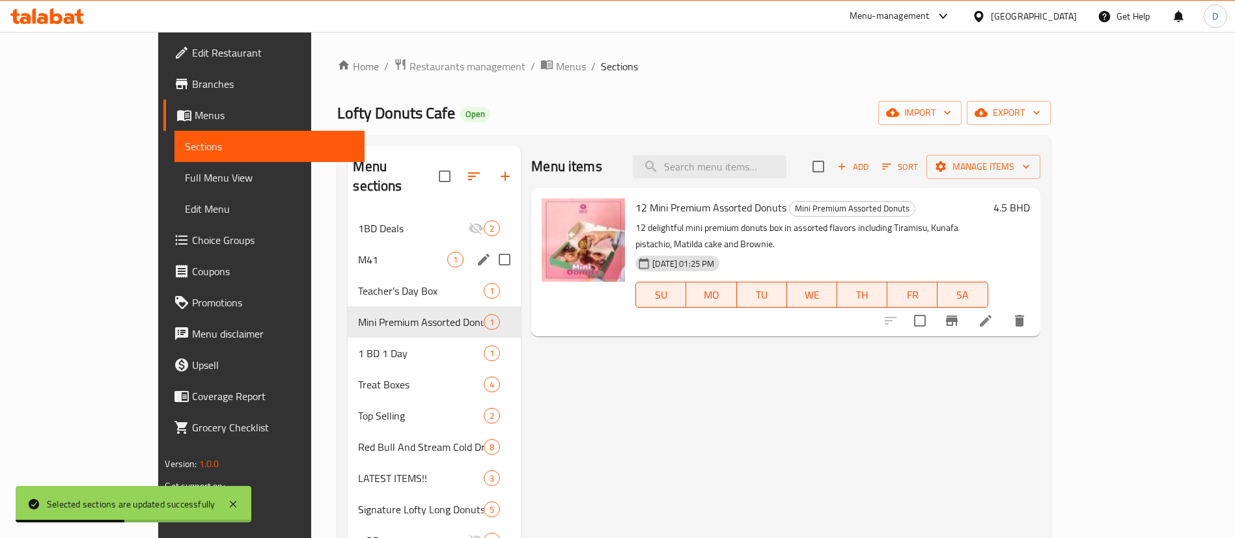
click at [355, 248] on div "M41 1" at bounding box center [434, 259] width 173 height 31
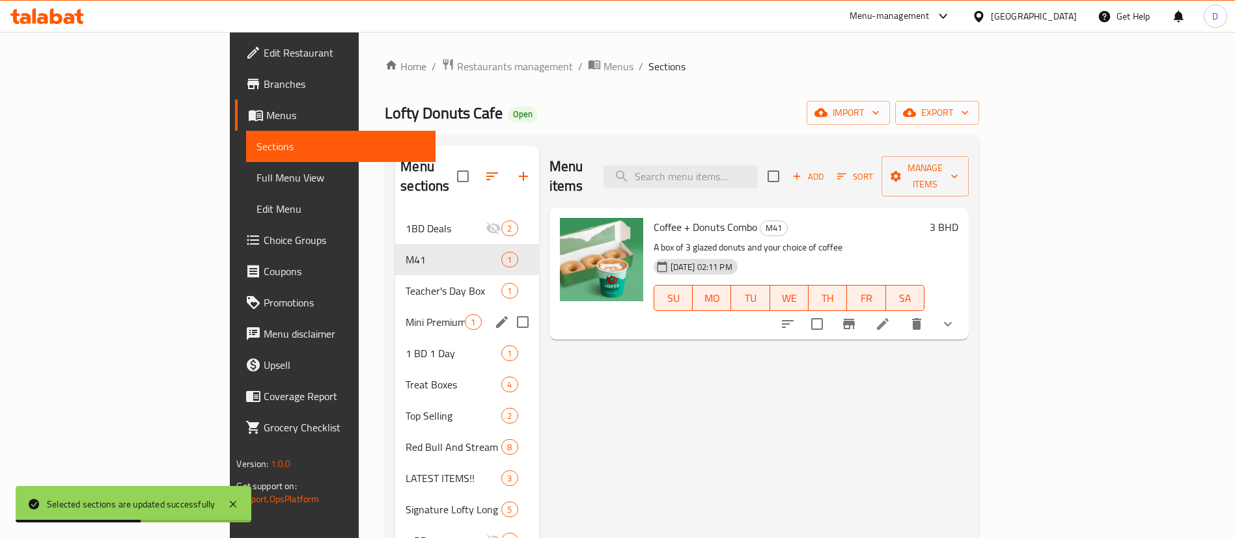
click at [395, 307] on div "Mini Premium Assorted Donuts 1" at bounding box center [466, 322] width 143 height 31
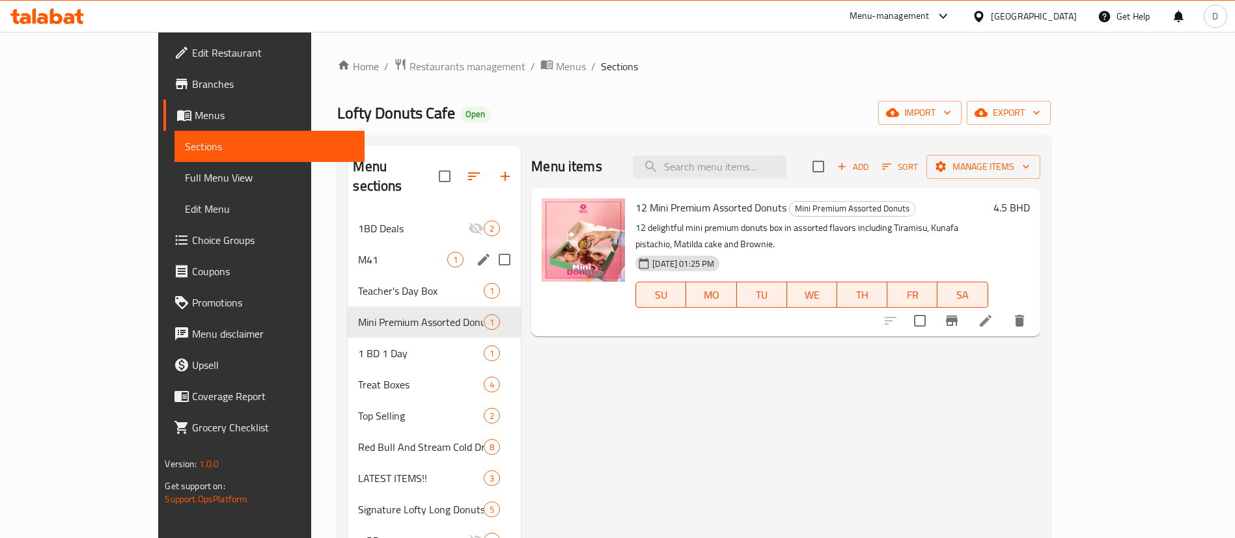
click at [358, 252] on span "M41" at bounding box center [402, 260] width 89 height 16
